Goal: Task Accomplishment & Management: Manage account settings

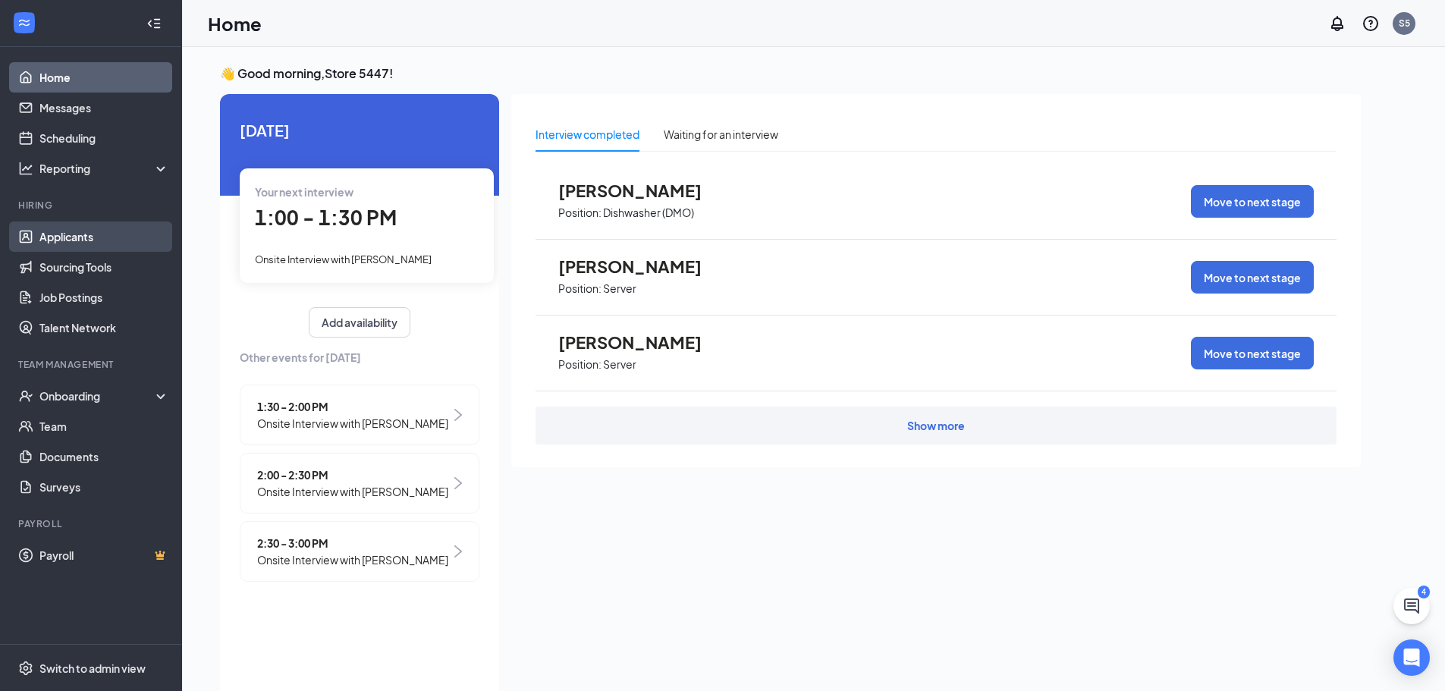
click at [70, 238] on link "Applicants" at bounding box center [104, 236] width 130 height 30
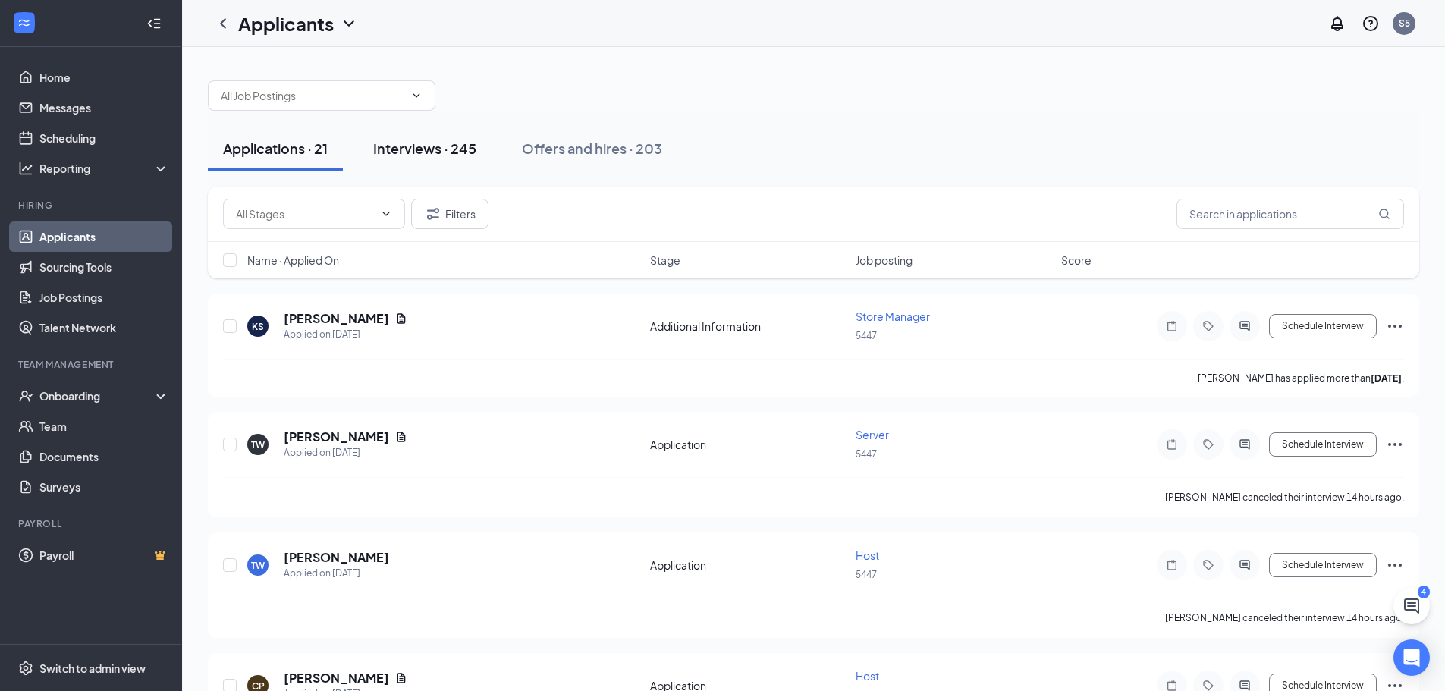
click at [406, 153] on div "Interviews · 245" at bounding box center [424, 148] width 103 height 19
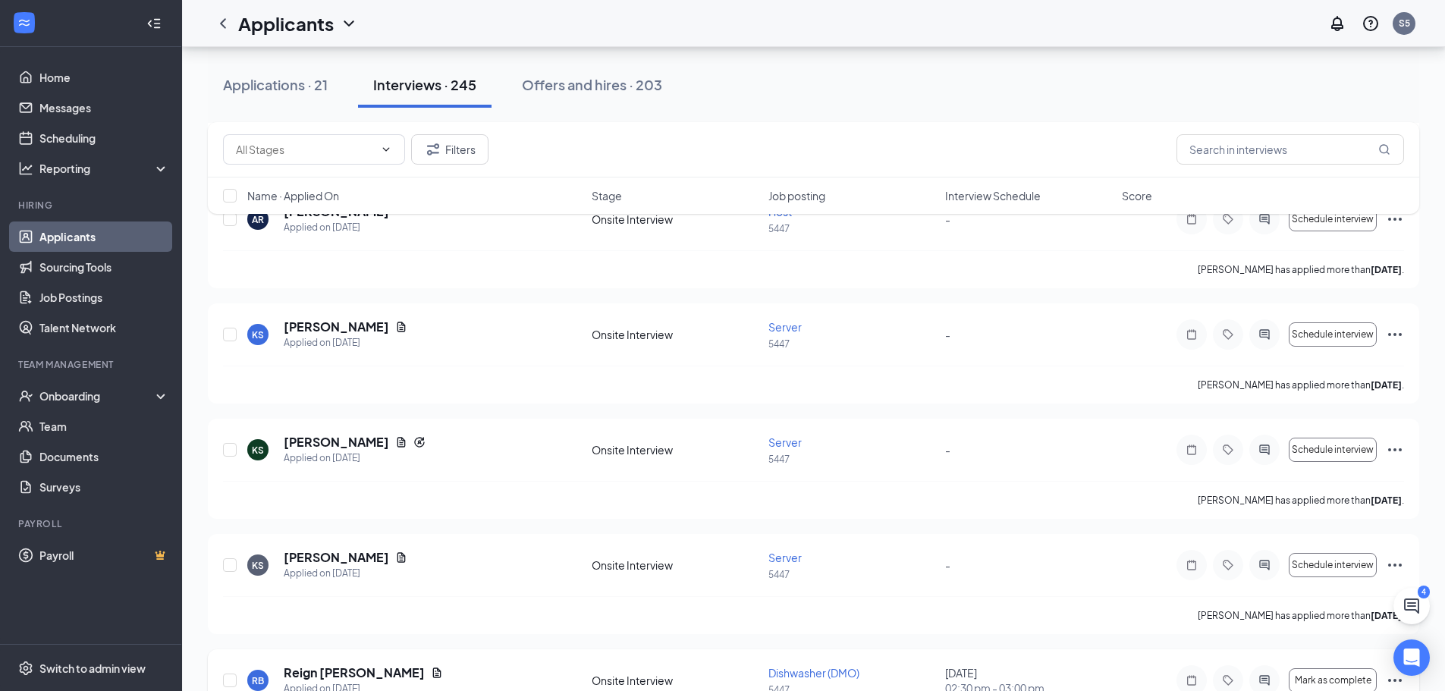
scroll to position [12742, 0]
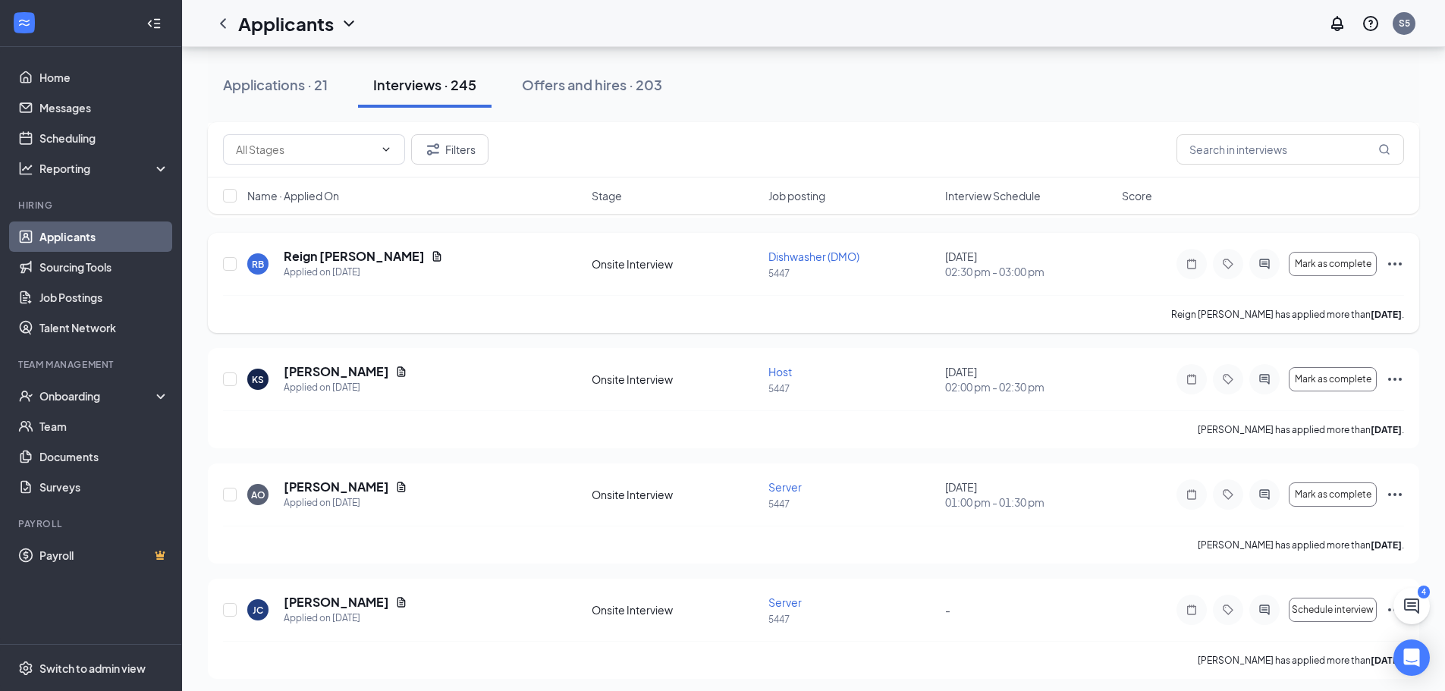
click at [1388, 264] on icon "Ellipses" at bounding box center [1395, 263] width 14 height 3
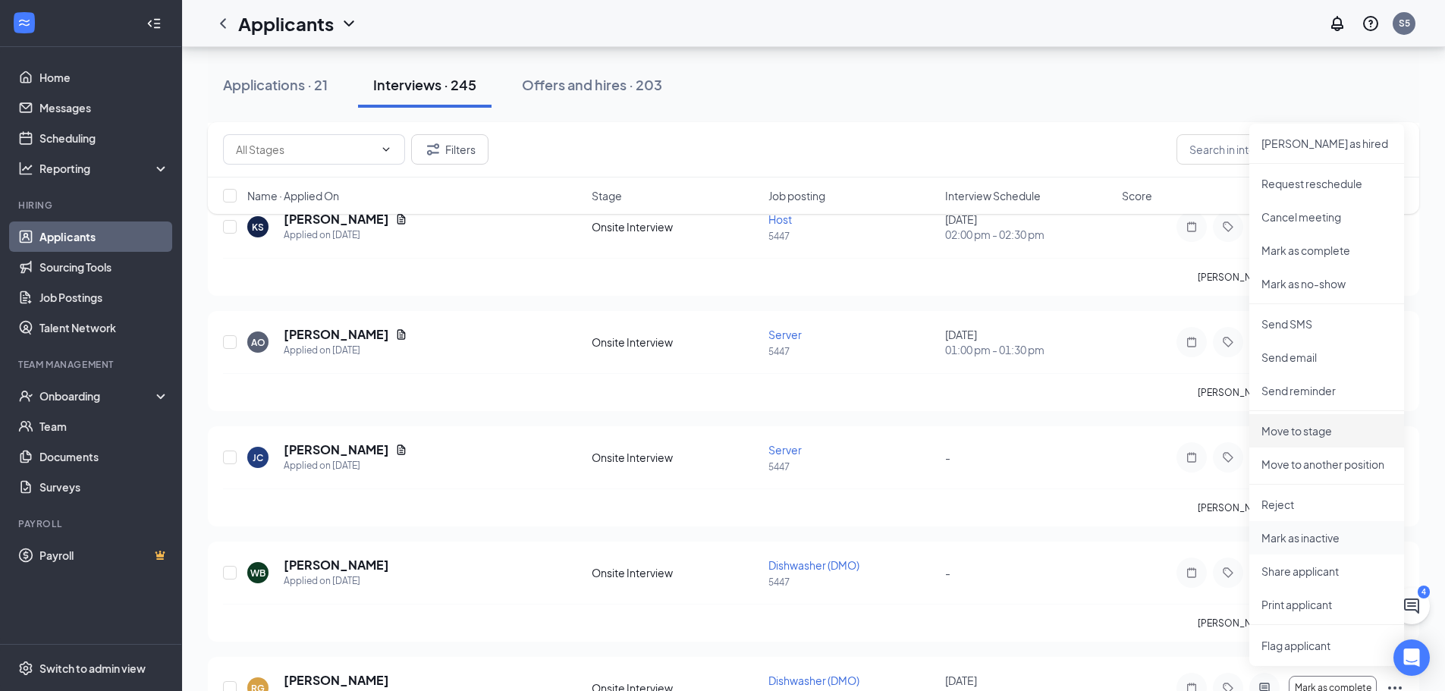
scroll to position [12970, 0]
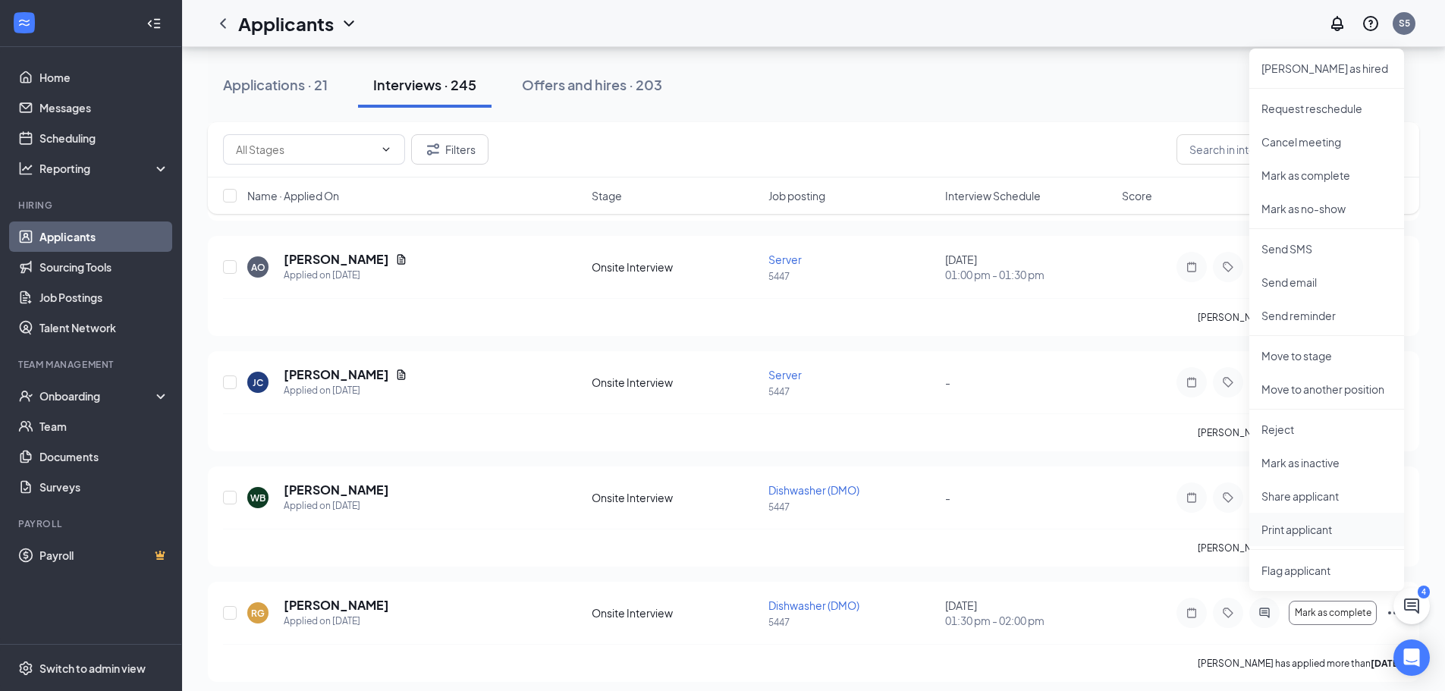
click at [1309, 529] on p "Print applicant" at bounding box center [1326, 529] width 130 height 15
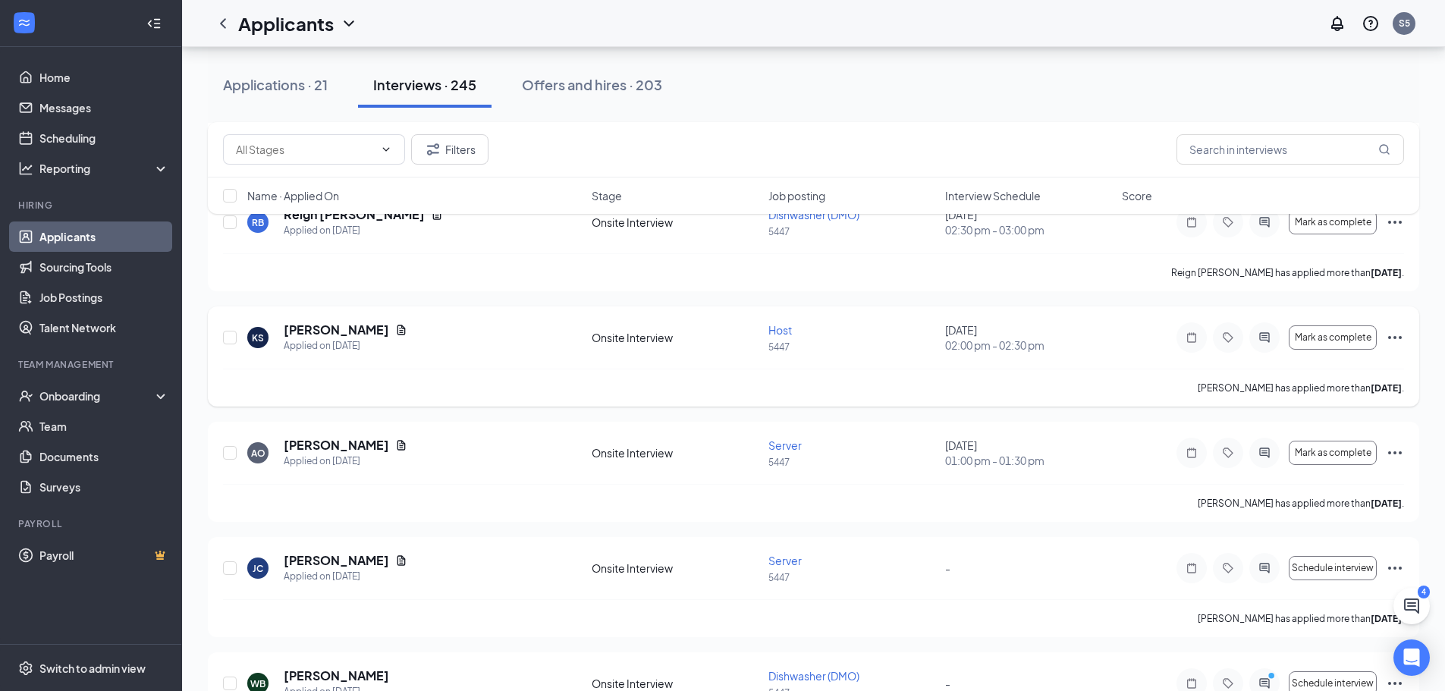
scroll to position [12818, 0]
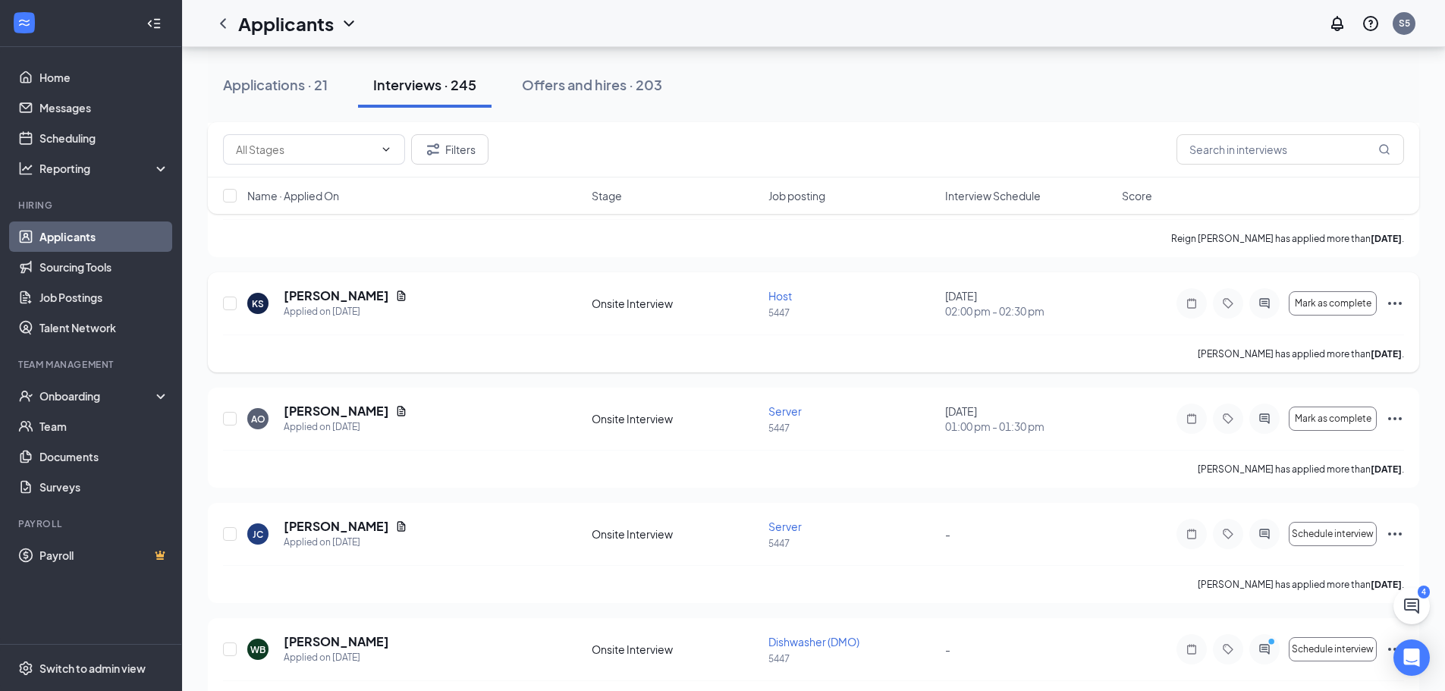
click at [1400, 304] on icon "Ellipses" at bounding box center [1395, 303] width 14 height 3
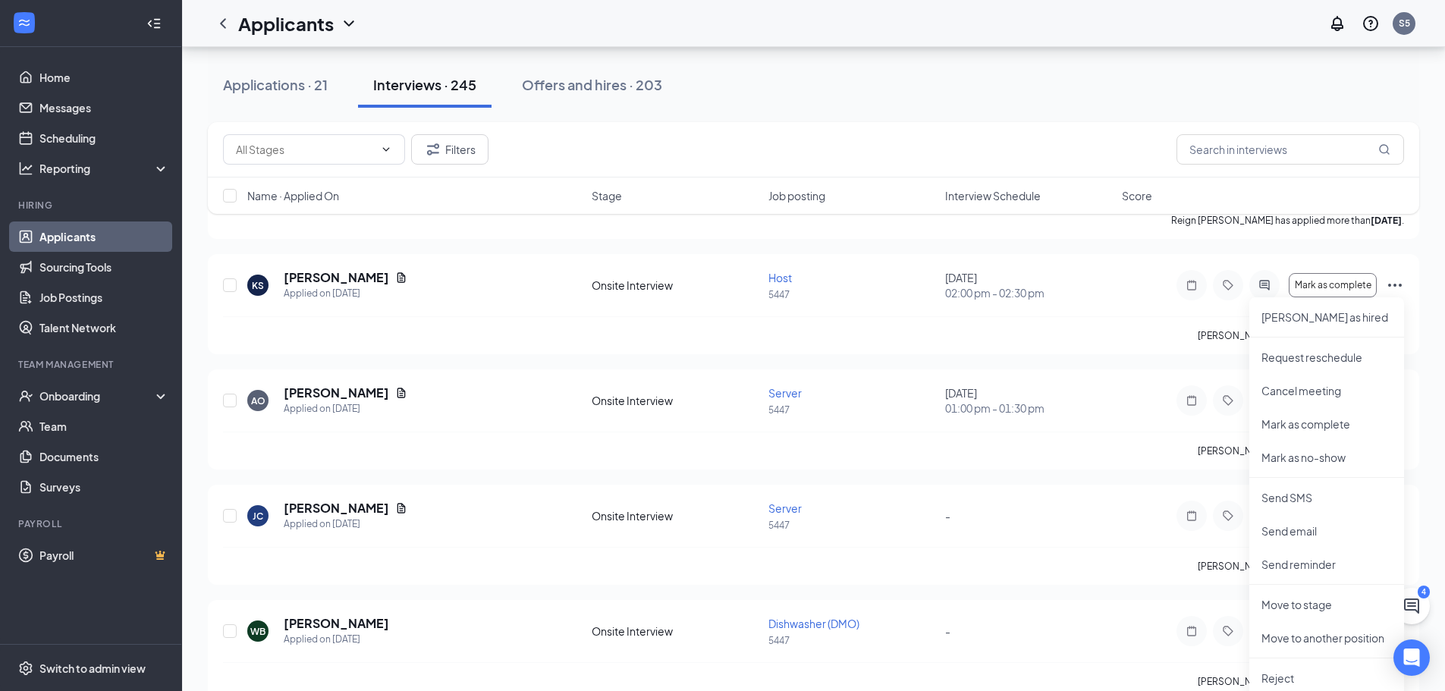
scroll to position [12970, 0]
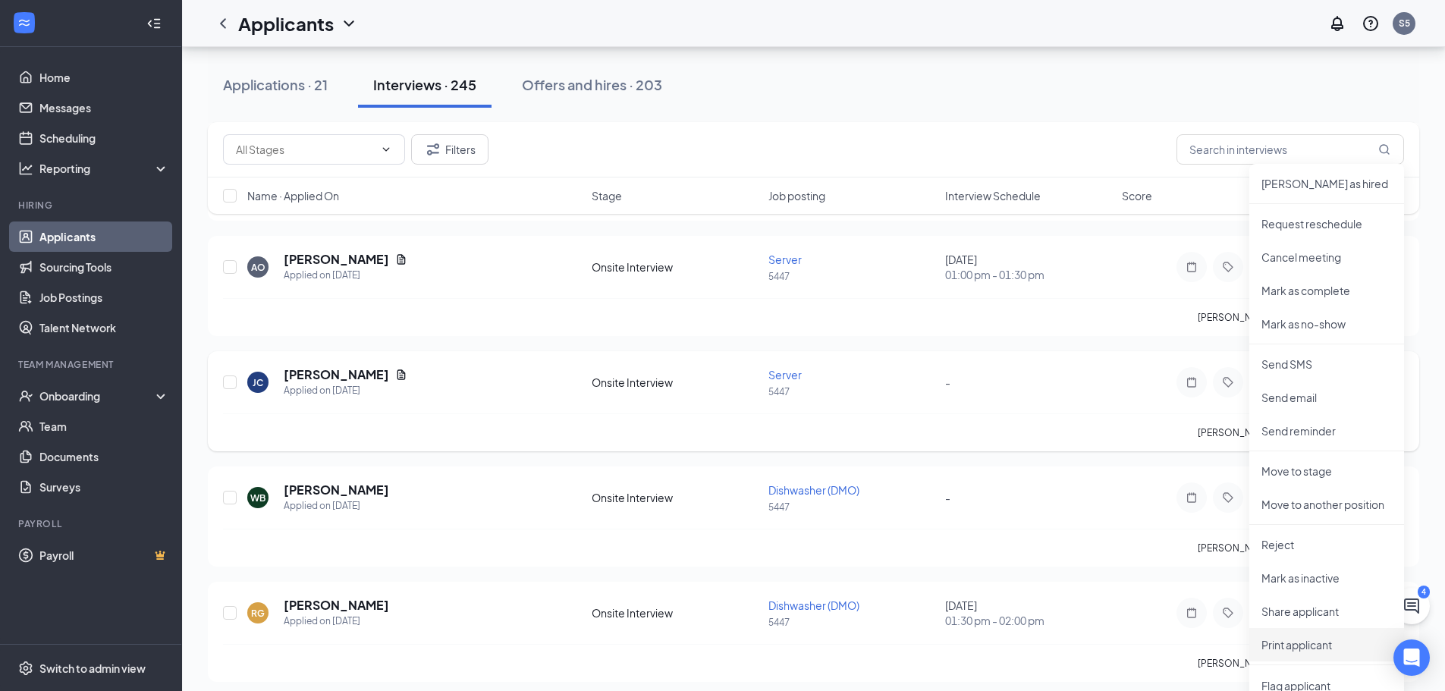
drag, startPoint x: 1294, startPoint y: 648, endPoint x: 1127, endPoint y: 432, distance: 273.1
click at [1294, 646] on p "Print applicant" at bounding box center [1326, 644] width 130 height 15
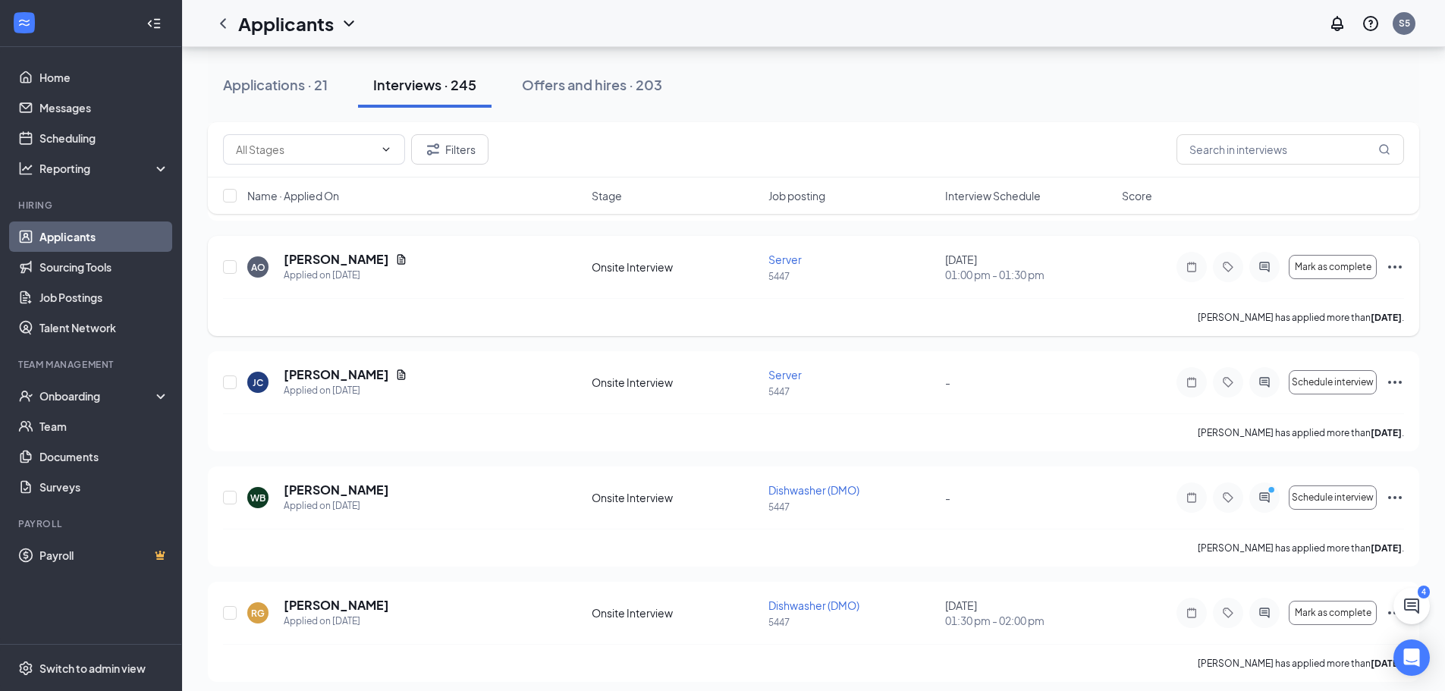
click at [1399, 266] on icon "Ellipses" at bounding box center [1395, 267] width 18 height 18
click at [1394, 269] on icon "Ellipses" at bounding box center [1395, 267] width 18 height 18
click at [1395, 266] on icon "Ellipses" at bounding box center [1395, 266] width 14 height 3
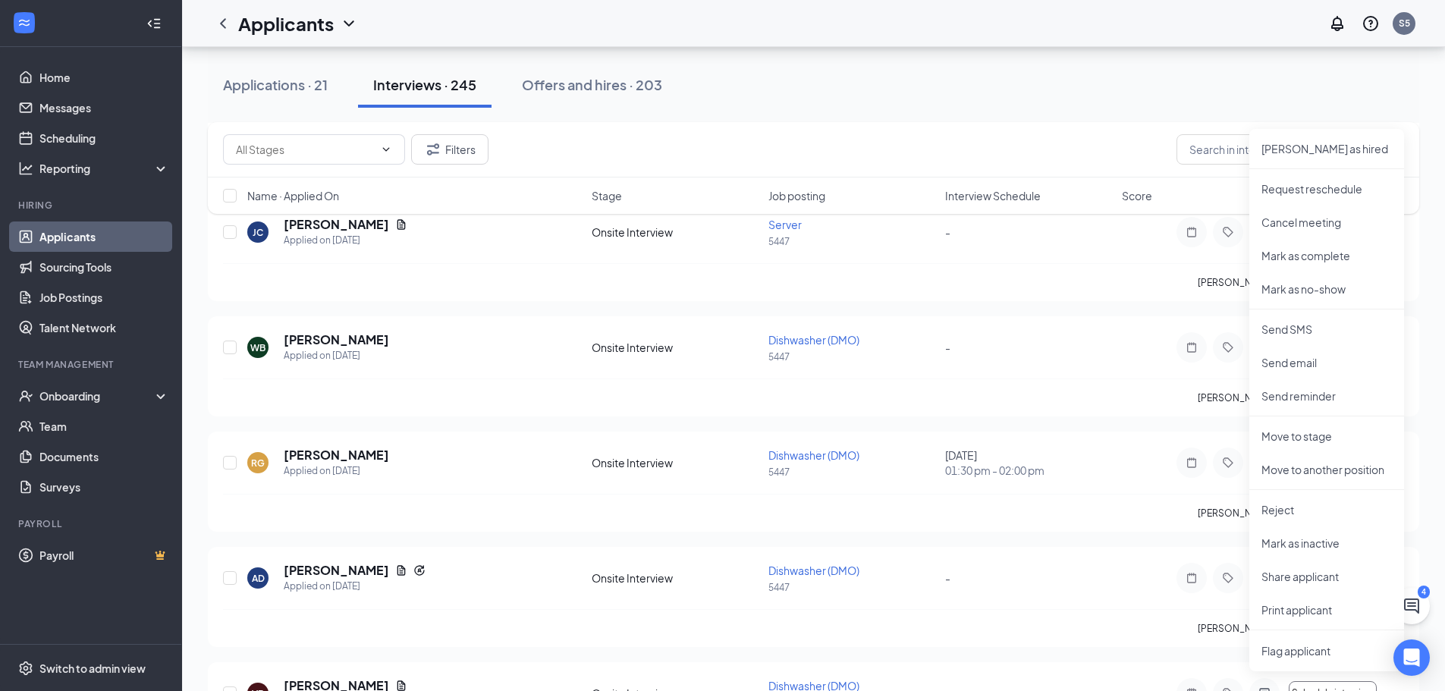
scroll to position [13122, 0]
click at [1295, 612] on p "Print applicant" at bounding box center [1326, 608] width 130 height 15
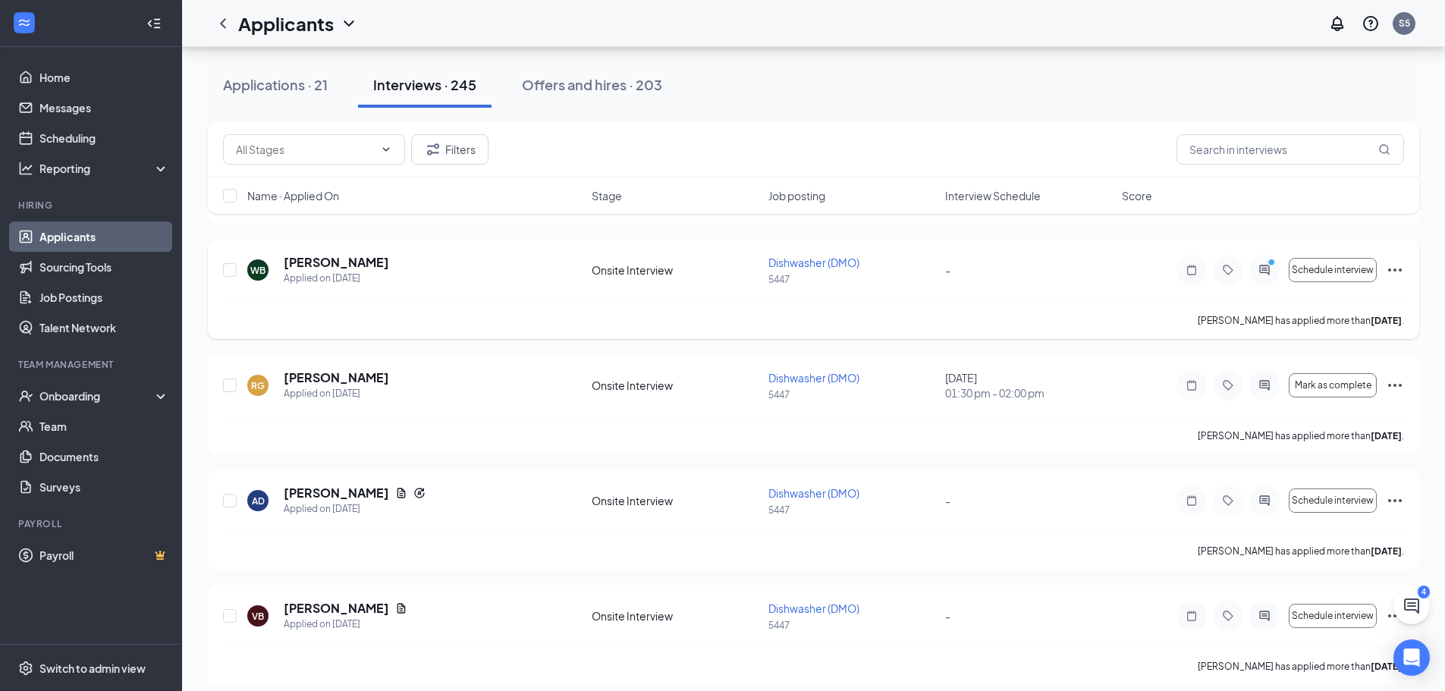
scroll to position [13273, 0]
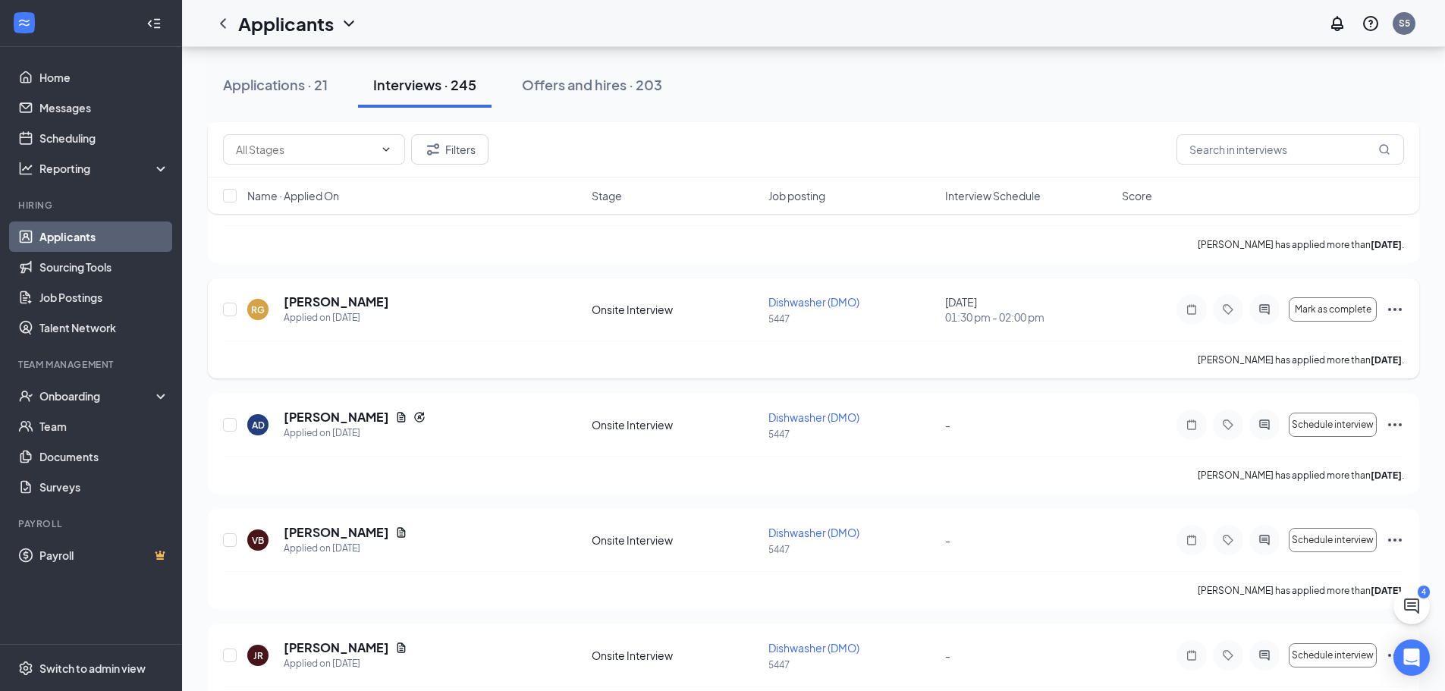
click at [1390, 309] on icon "Ellipses" at bounding box center [1395, 309] width 14 height 3
click at [1392, 308] on icon "Ellipses" at bounding box center [1395, 309] width 18 height 18
click at [1397, 309] on icon "Ellipses" at bounding box center [1395, 309] width 18 height 18
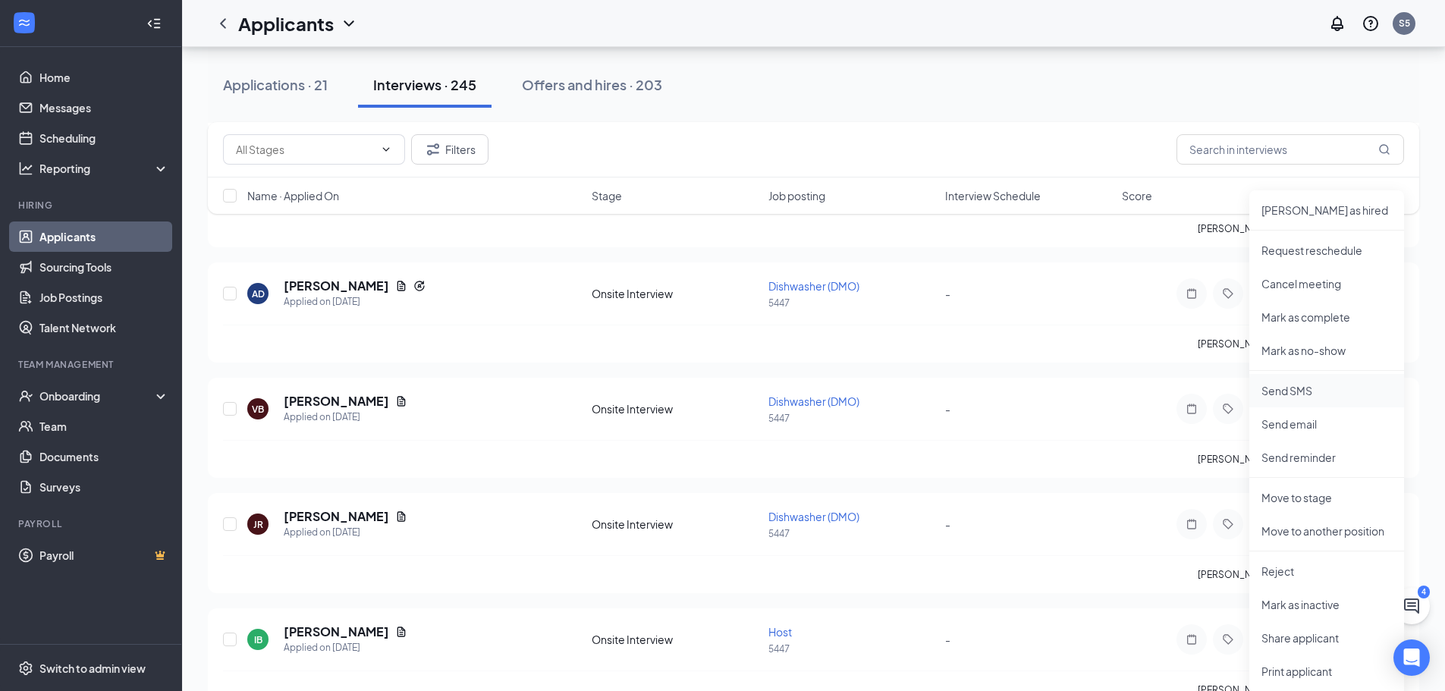
scroll to position [13501, 0]
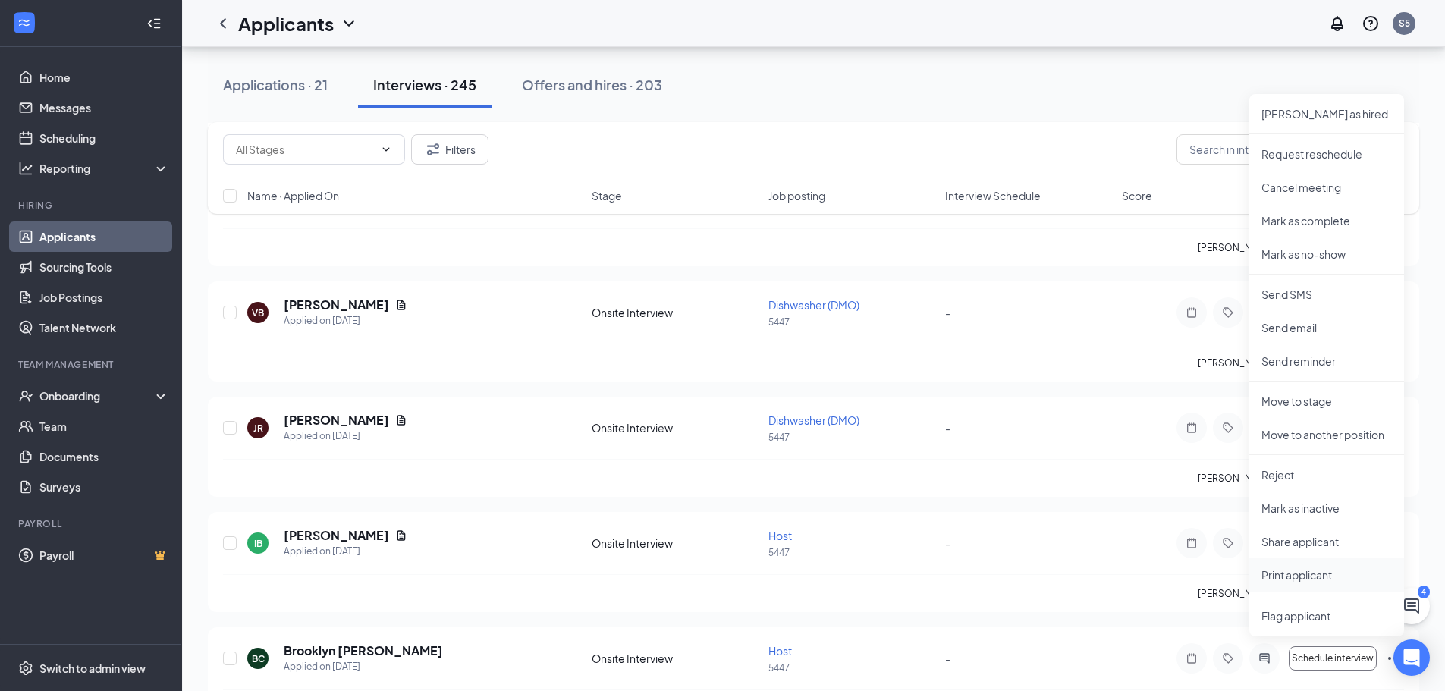
click at [1302, 572] on p "Print applicant" at bounding box center [1326, 574] width 130 height 15
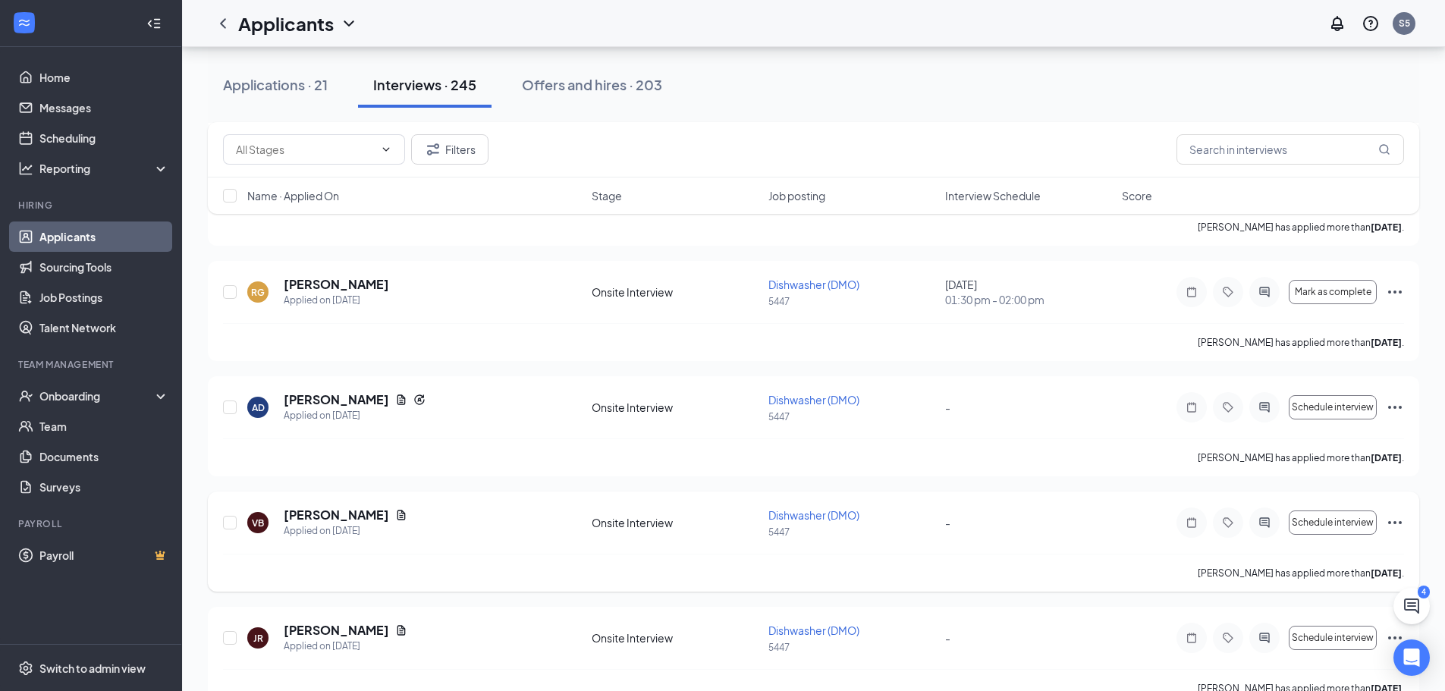
scroll to position [13273, 0]
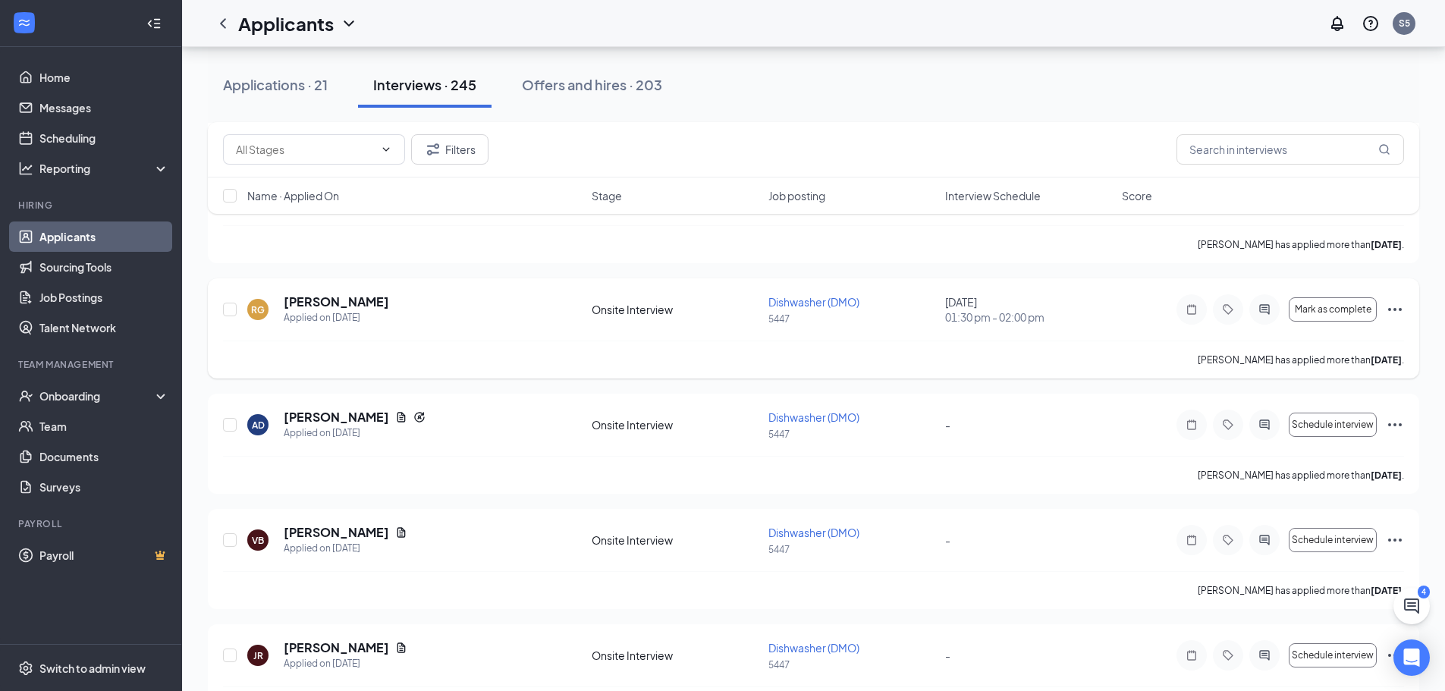
click at [1391, 307] on icon "Ellipses" at bounding box center [1395, 309] width 18 height 18
click at [1389, 309] on icon "Ellipses" at bounding box center [1395, 309] width 14 height 3
click at [1396, 307] on icon "Ellipses" at bounding box center [1395, 309] width 18 height 18
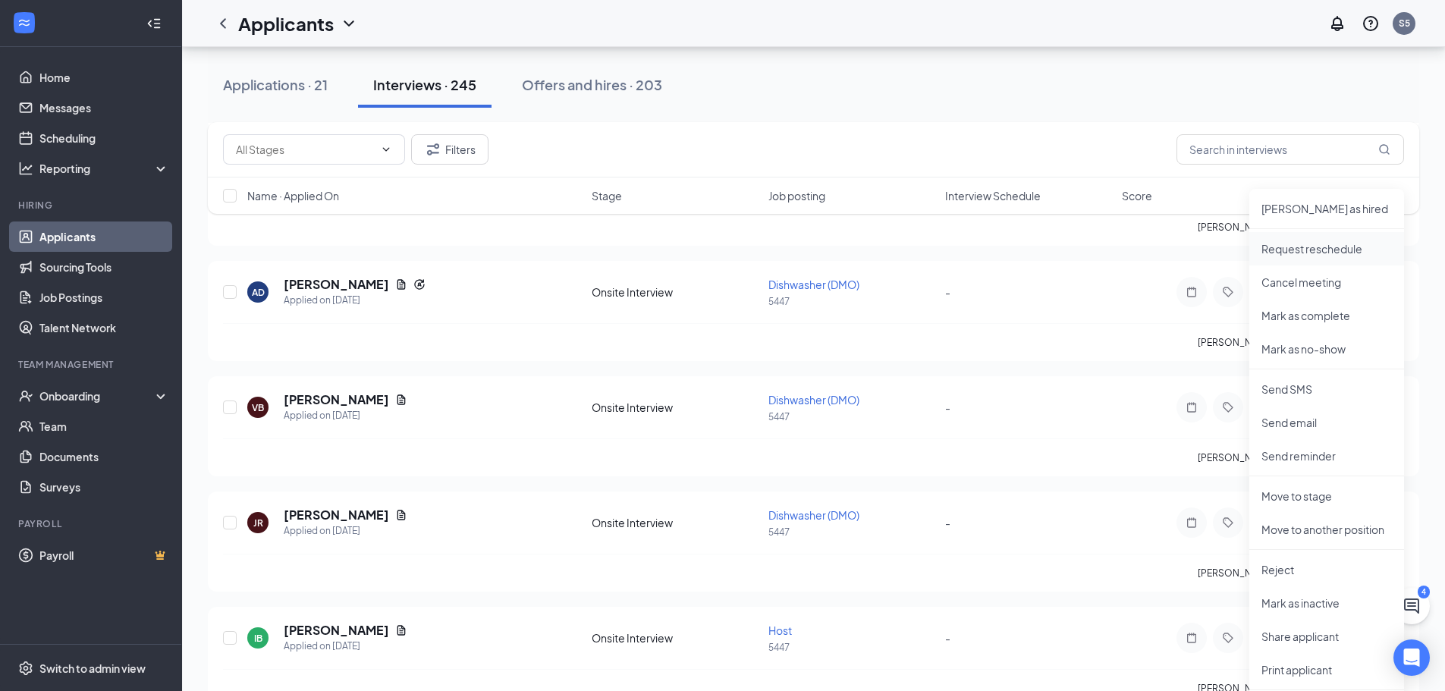
scroll to position [13425, 0]
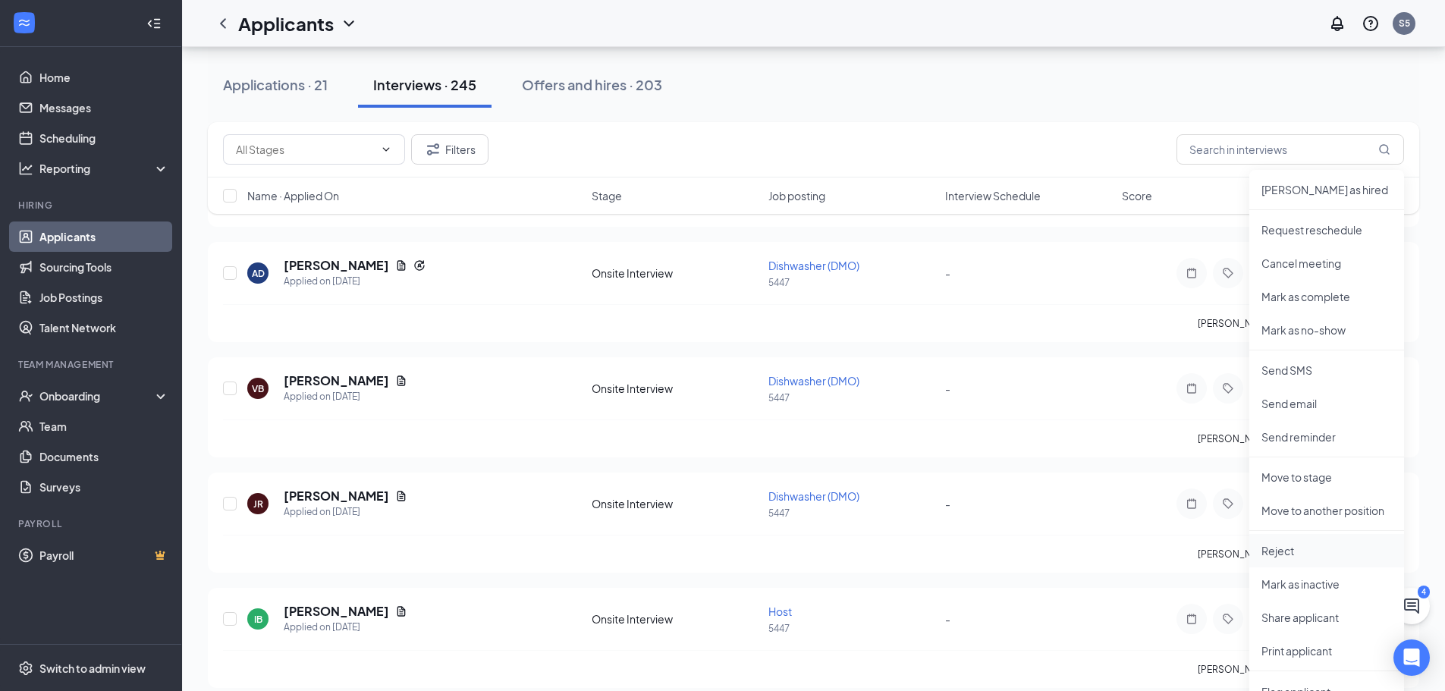
click at [1277, 552] on p "Reject" at bounding box center [1326, 550] width 130 height 15
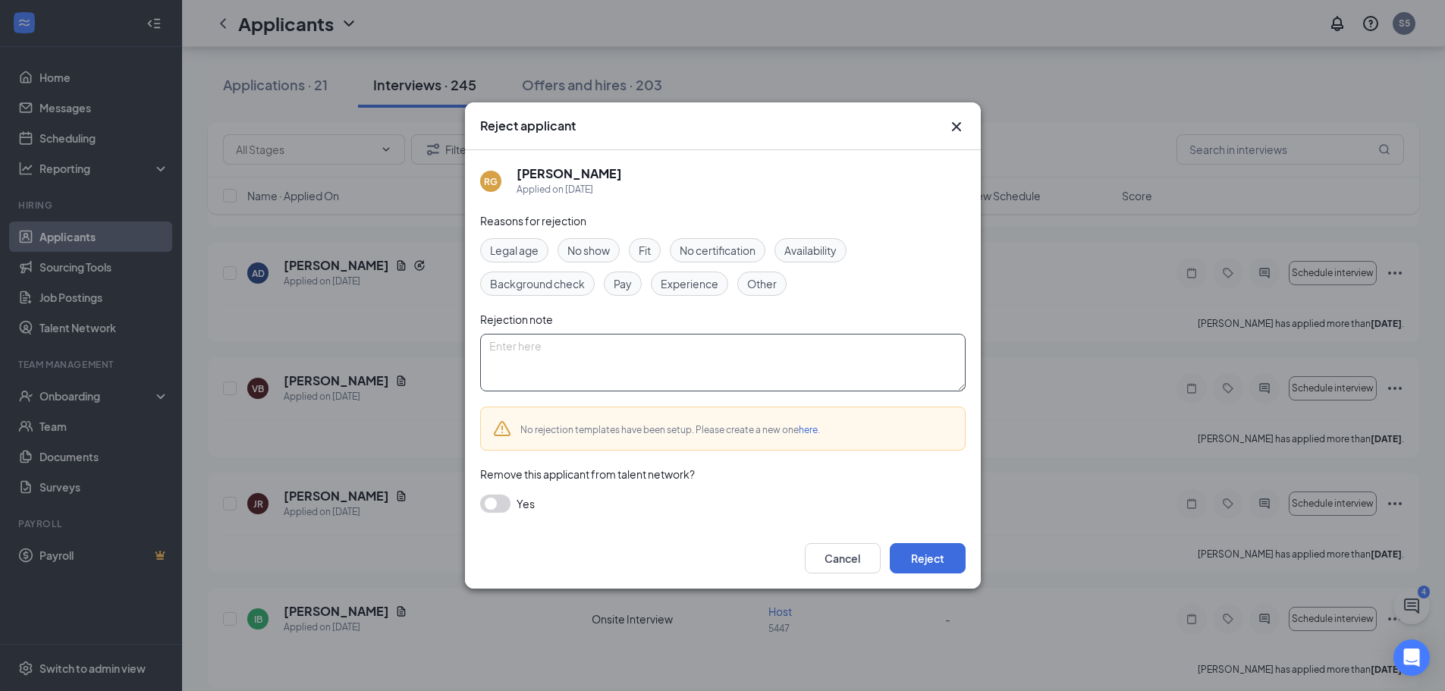
click at [531, 350] on textarea at bounding box center [722, 363] width 485 height 58
drag, startPoint x: 487, startPoint y: 344, endPoint x: 637, endPoint y: 346, distance: 150.2
click at [636, 346] on textarea "No openings at this time." at bounding box center [722, 363] width 485 height 58
type textarea "No openings at this time."
click at [898, 272] on div "Legal age No show Fit No certification Availability Background check Pay Experi…" at bounding box center [722, 267] width 485 height 58
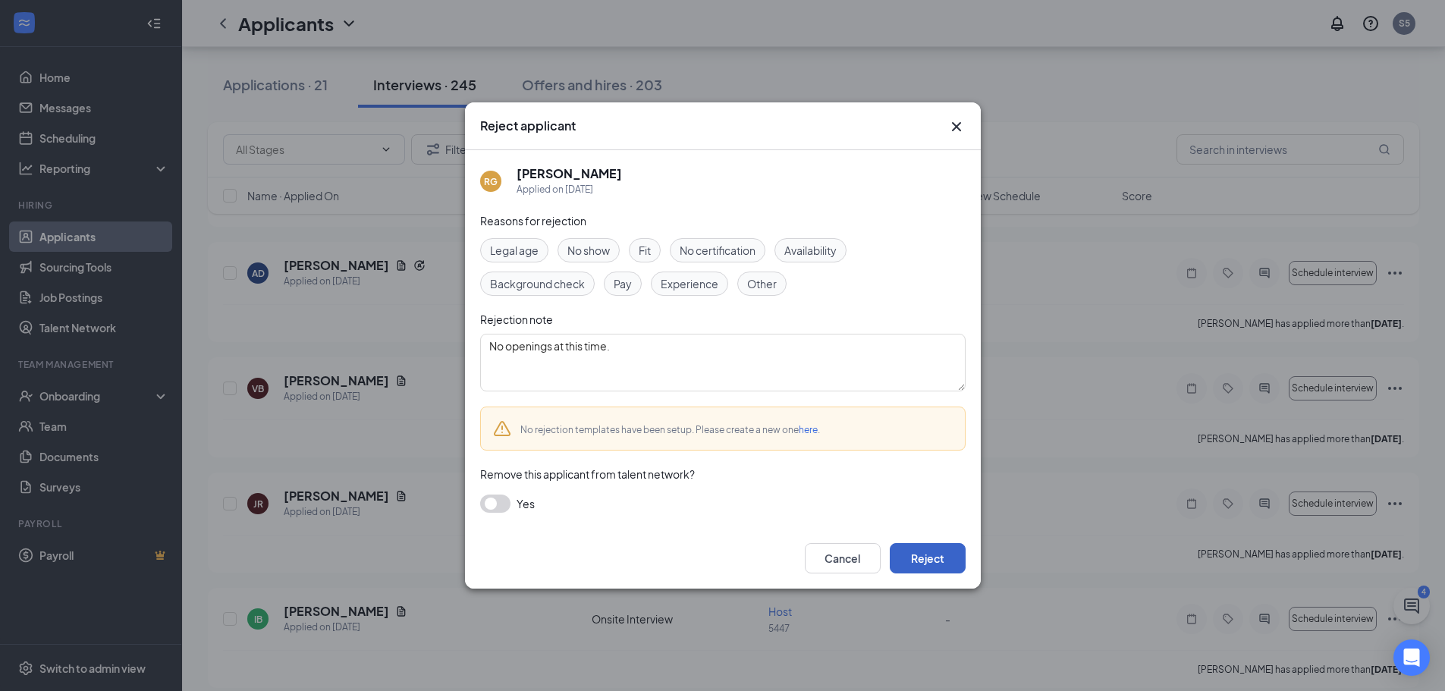
click at [936, 553] on button "Reject" at bounding box center [928, 558] width 76 height 30
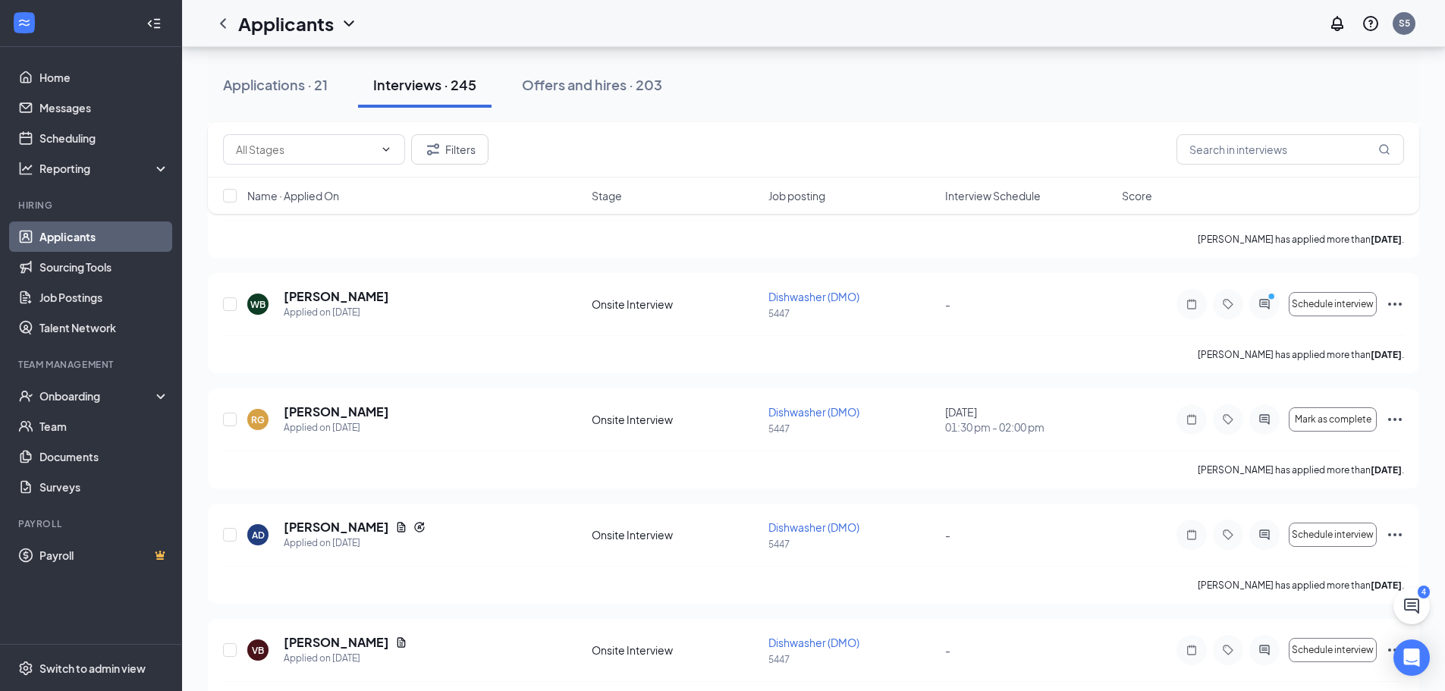
scroll to position [13122, 0]
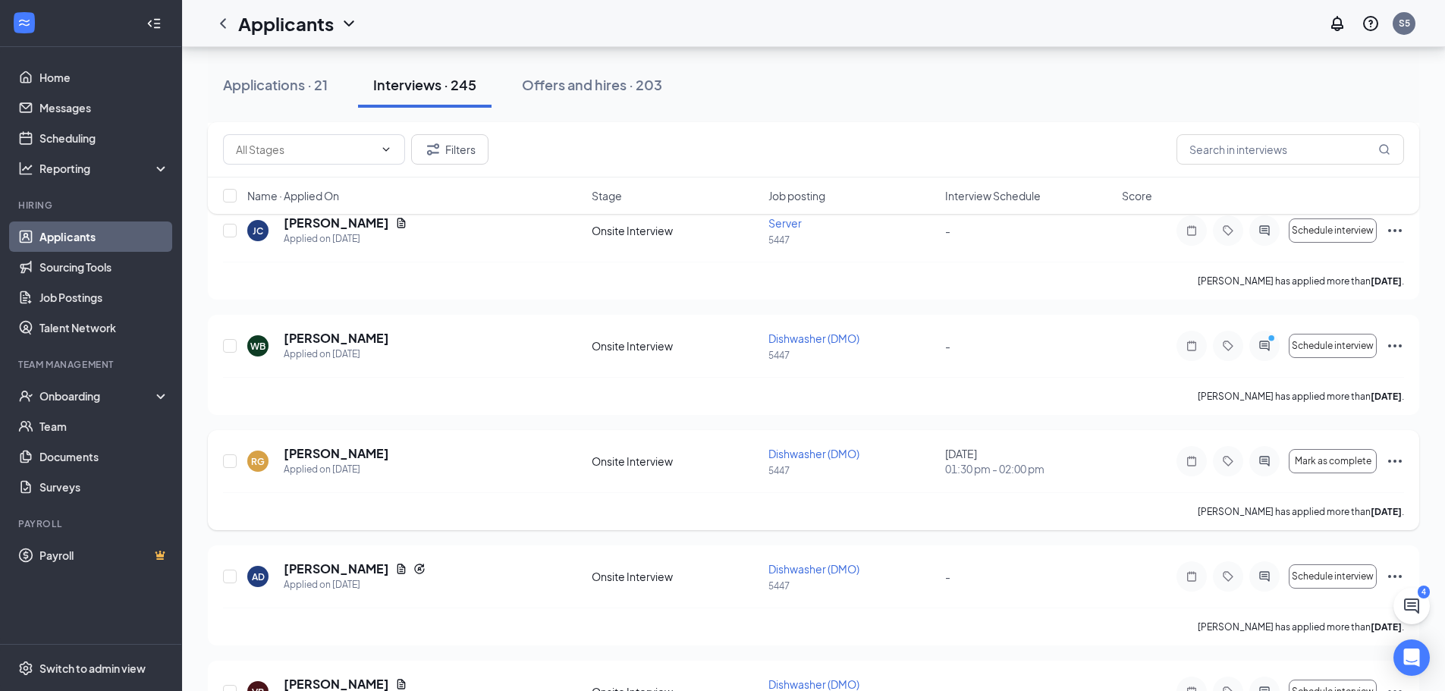
click at [1397, 457] on icon "Ellipses" at bounding box center [1395, 461] width 18 height 18
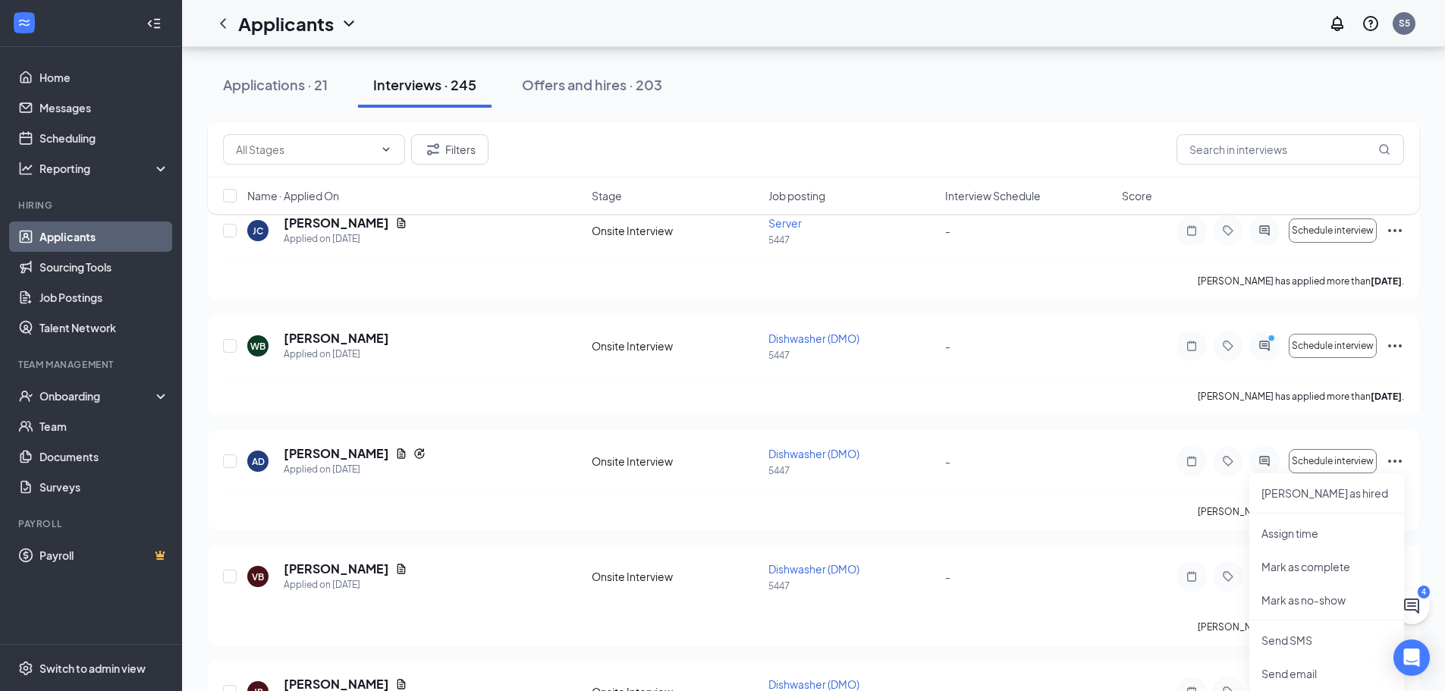
scroll to position [13425, 0]
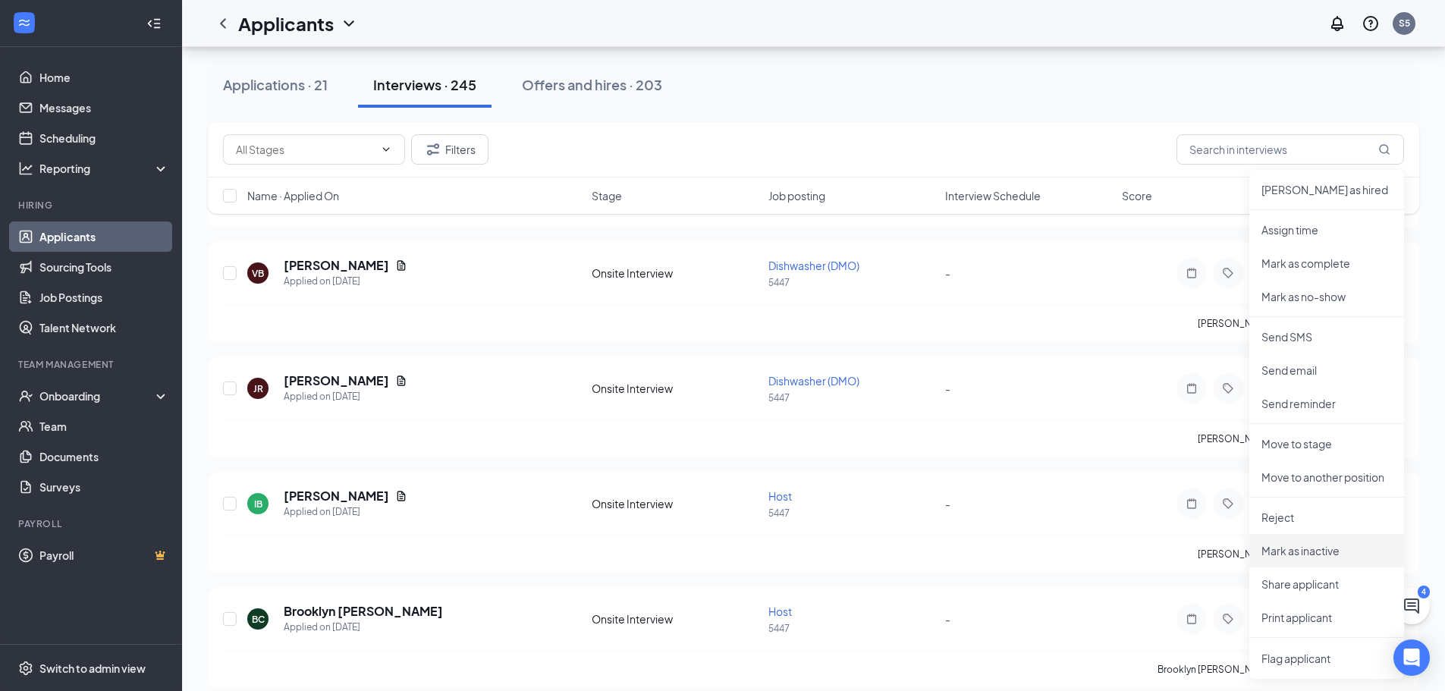
click at [1282, 554] on p "Mark as inactive" at bounding box center [1326, 550] width 130 height 15
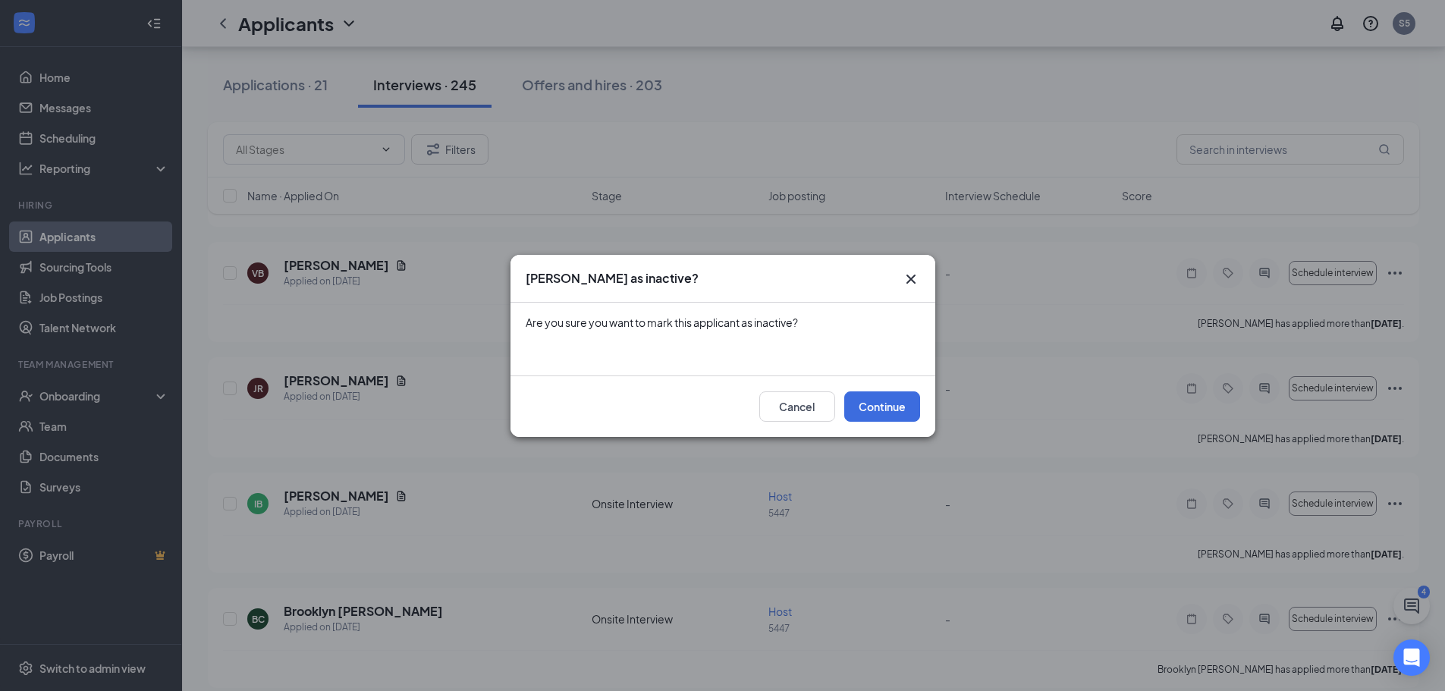
click at [914, 270] on icon "Cross" at bounding box center [911, 279] width 18 height 18
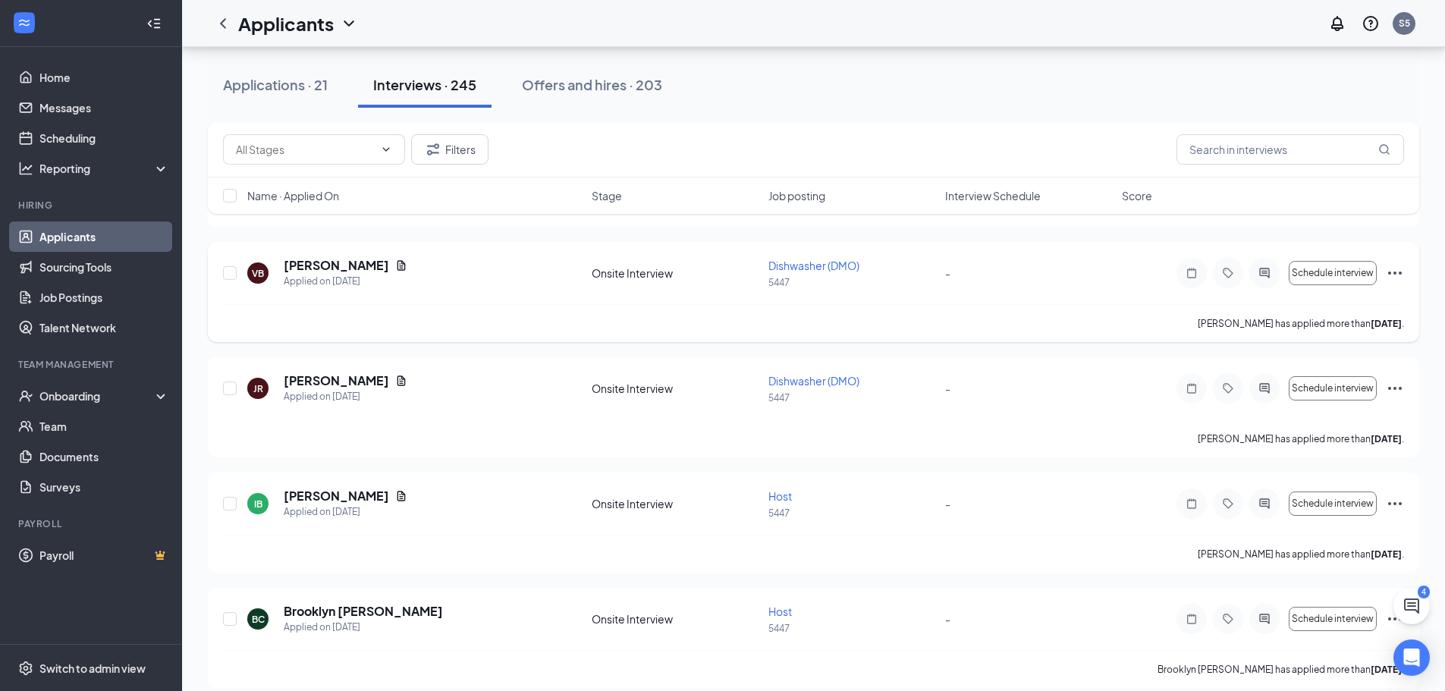
click at [912, 275] on div "Dishwasher (DMO) 5447" at bounding box center [852, 273] width 168 height 31
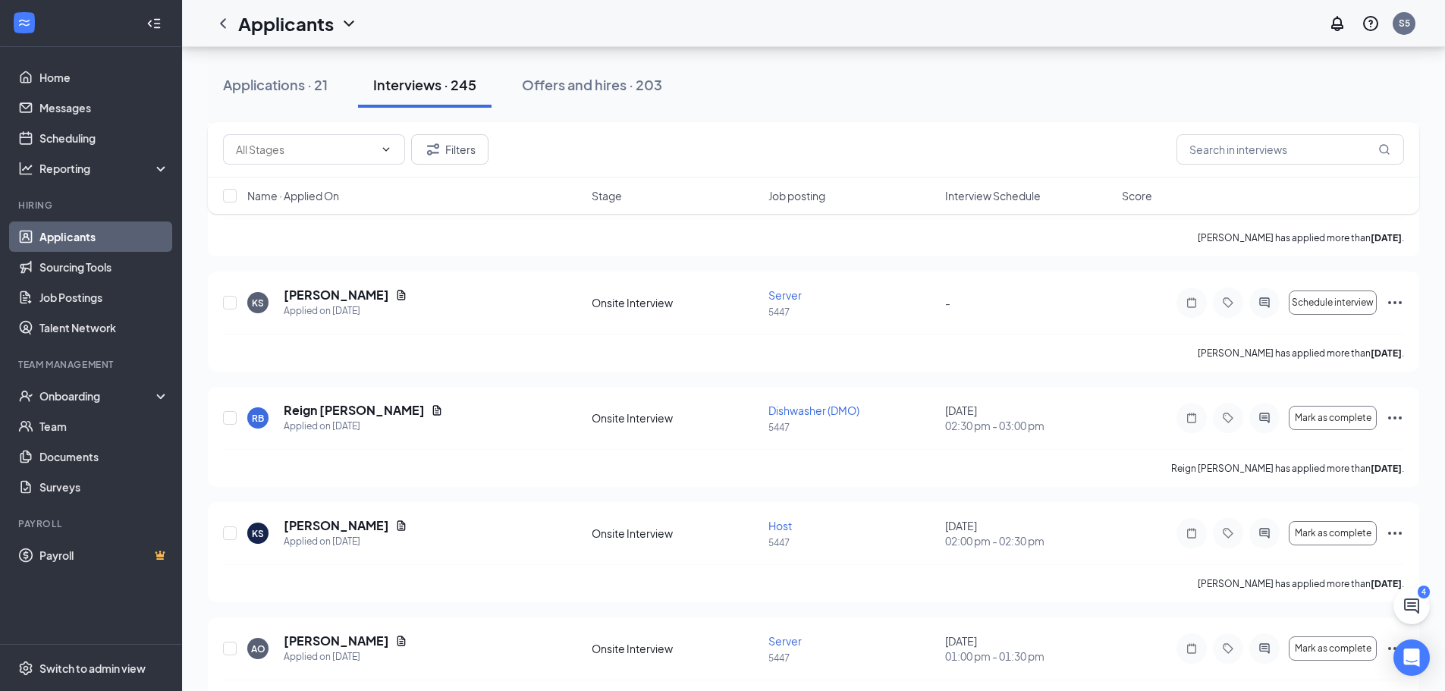
scroll to position [12591, 0]
click at [1399, 413] on icon "Ellipses" at bounding box center [1395, 416] width 18 height 18
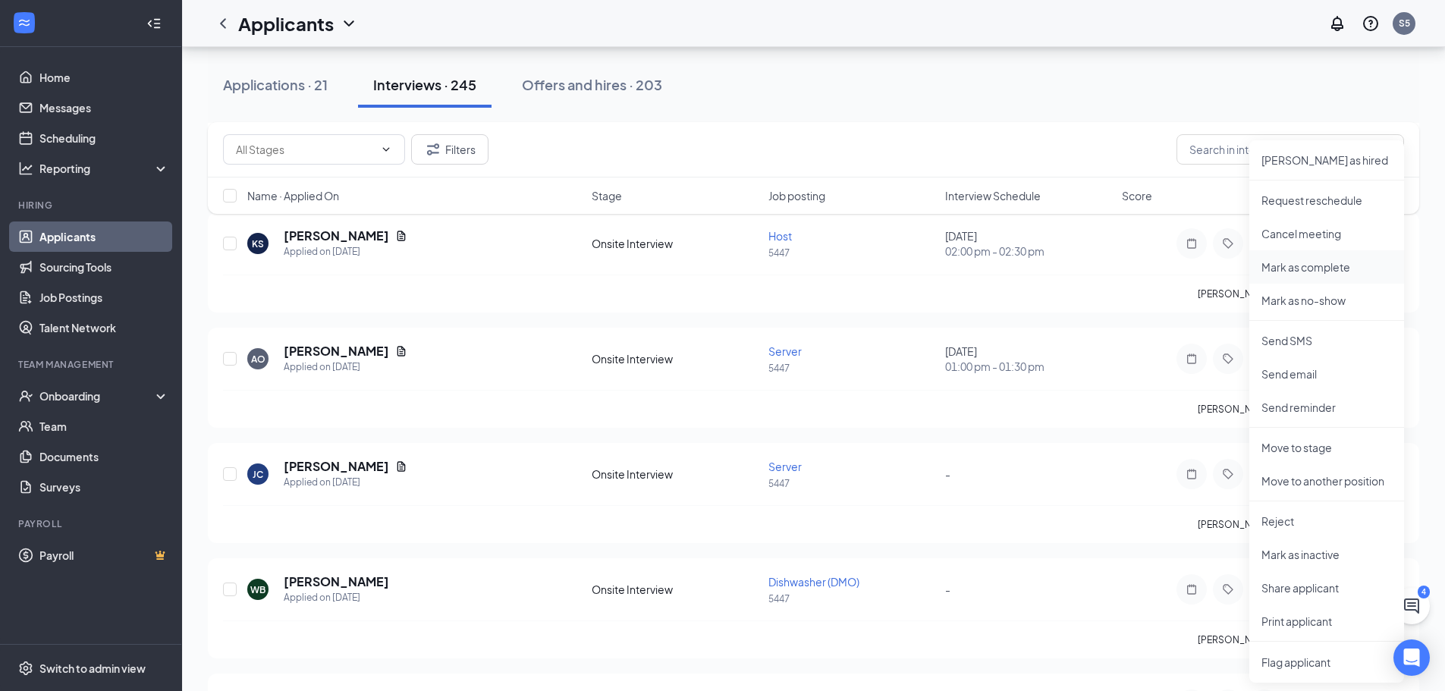
scroll to position [12894, 0]
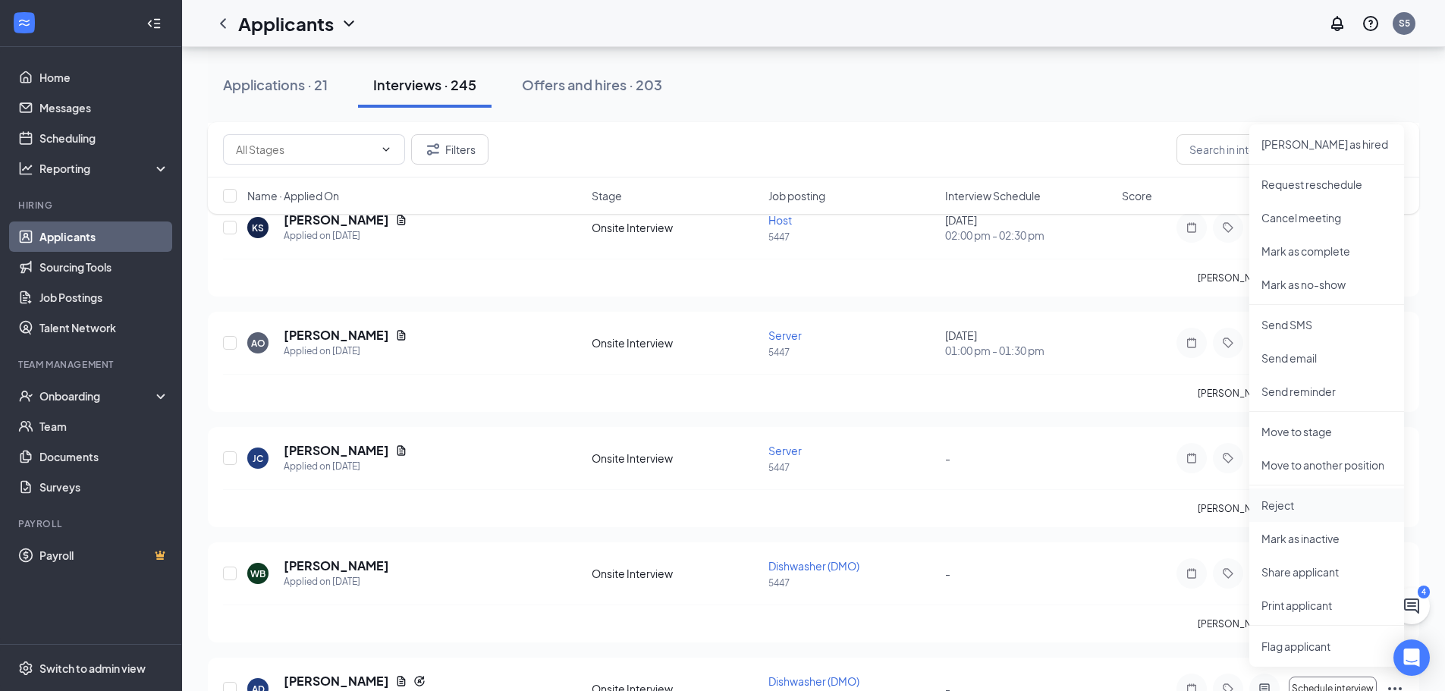
click at [1282, 504] on p "Reject" at bounding box center [1326, 505] width 130 height 15
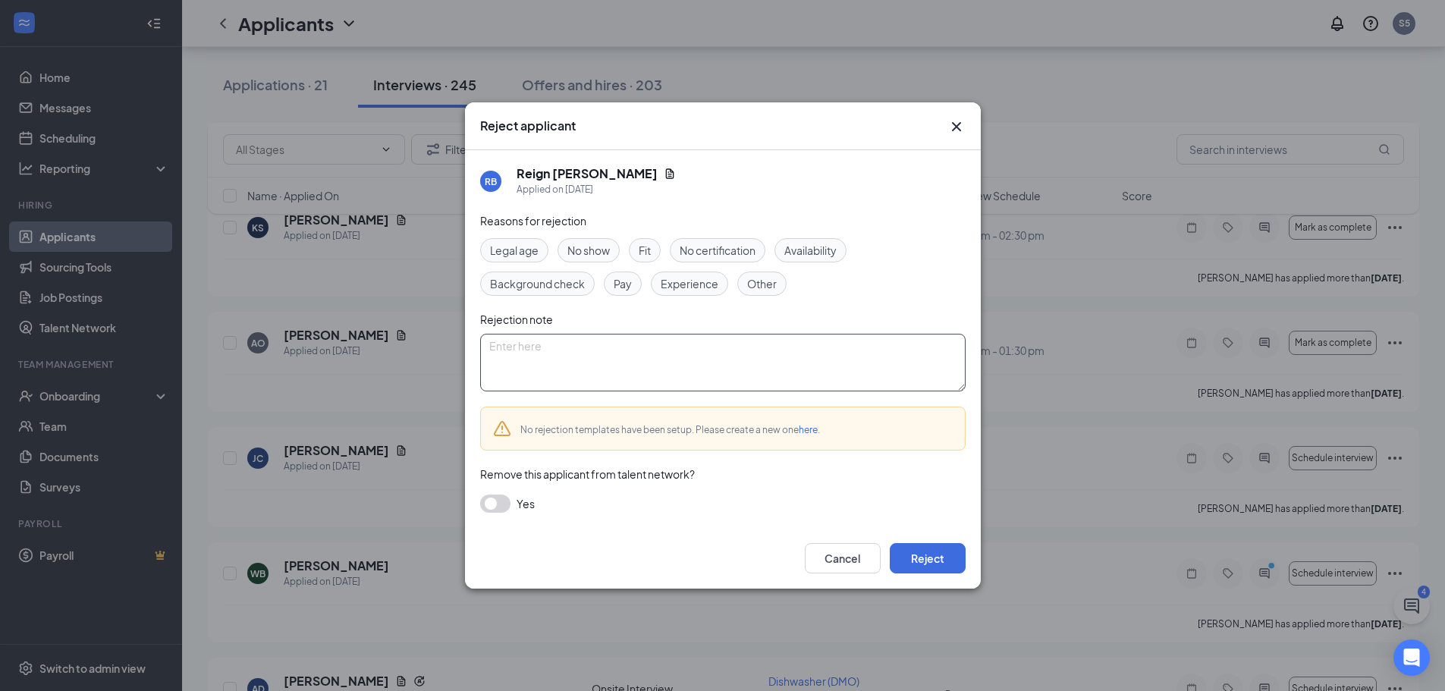
click at [561, 347] on textarea at bounding box center [722, 363] width 485 height 58
paste textarea "No openings at this time."
type textarea "No openings at this time."
click at [915, 561] on button "Reject" at bounding box center [928, 558] width 76 height 30
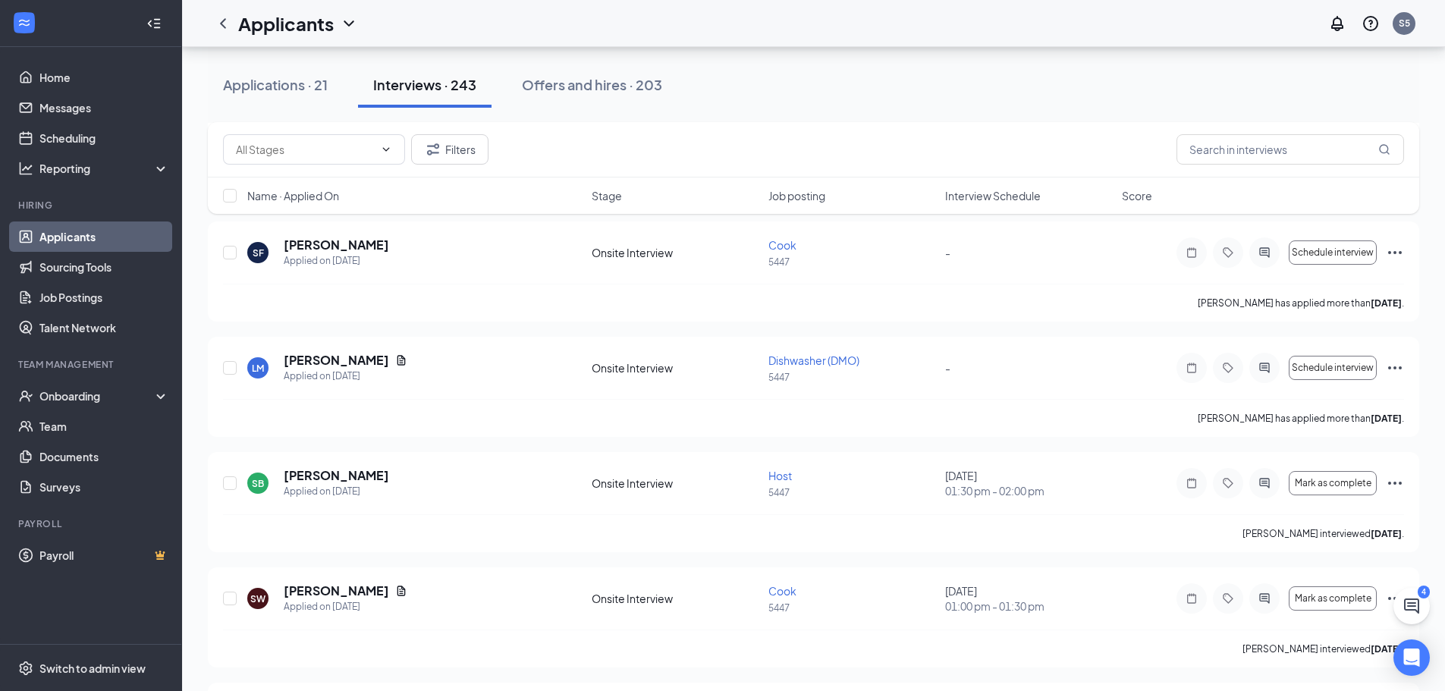
scroll to position [7736, 0]
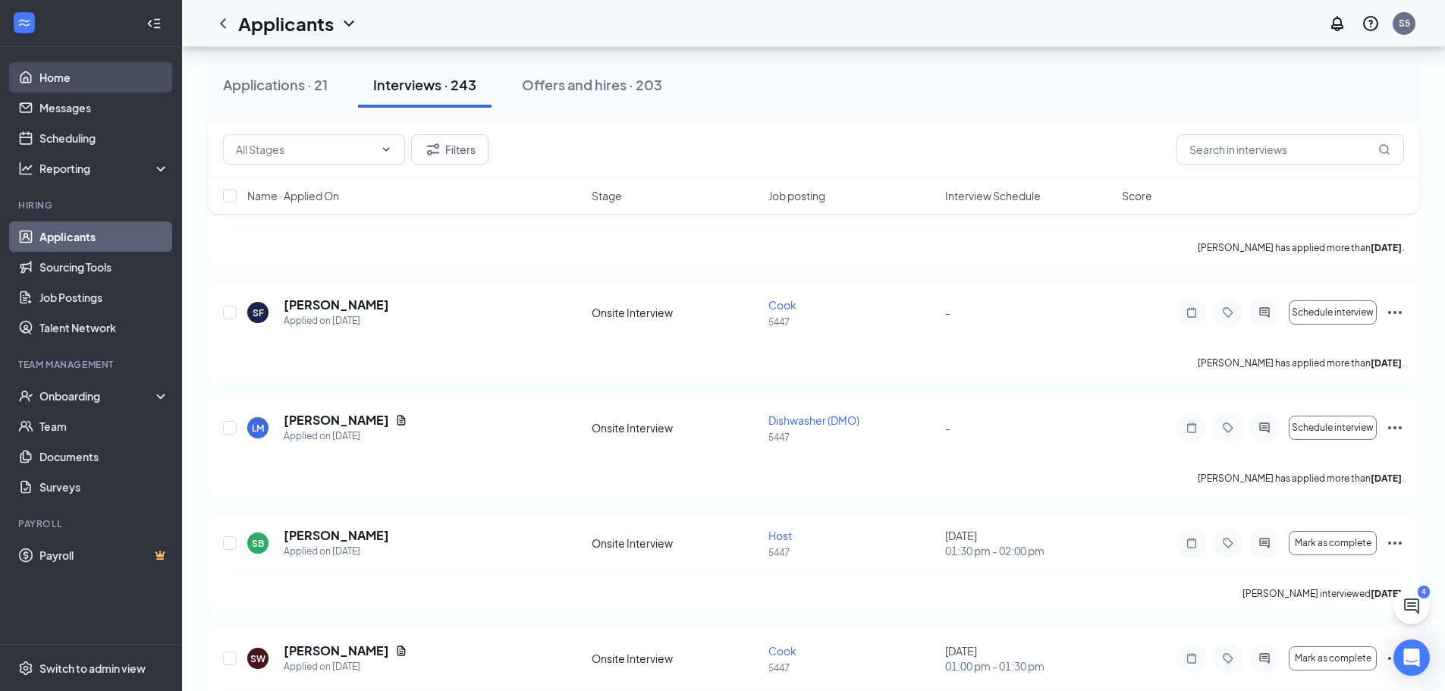
click at [46, 72] on link "Home" at bounding box center [104, 77] width 130 height 30
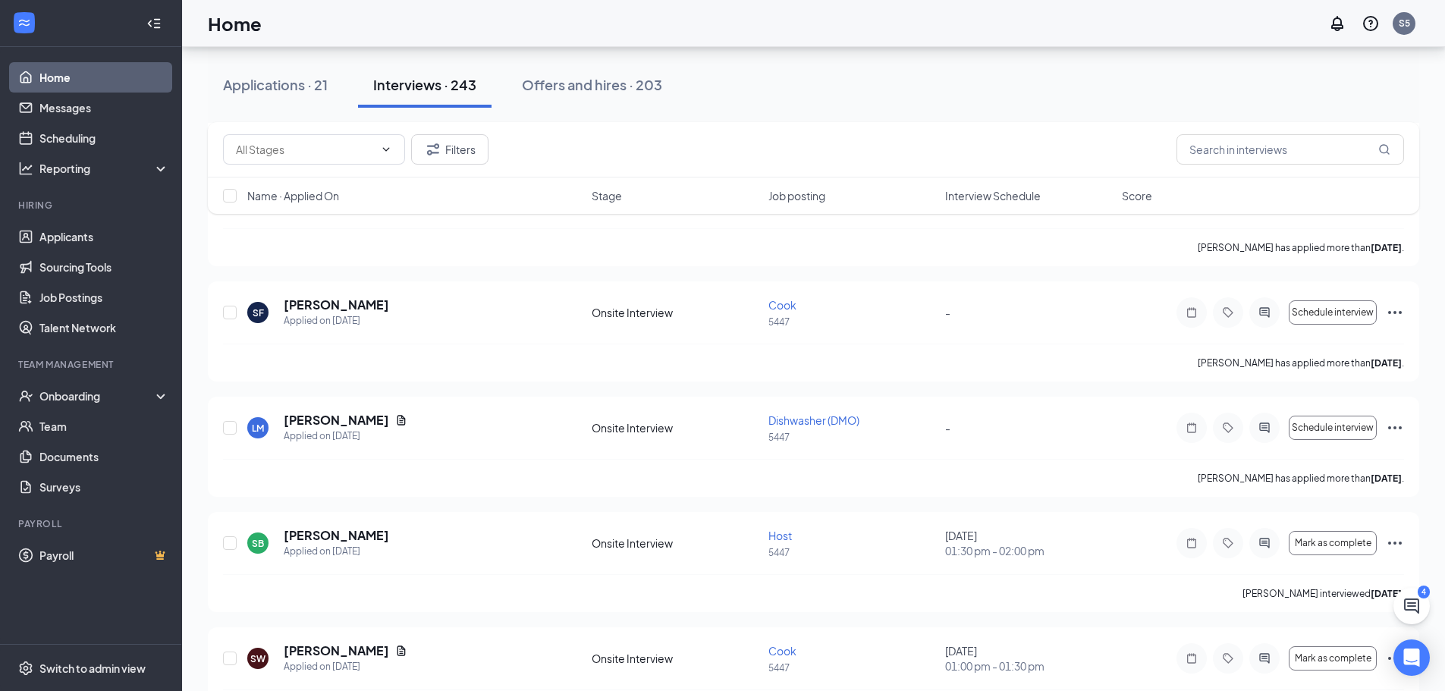
scroll to position [32, 0]
